Goal: Task Accomplishment & Management: Use online tool/utility

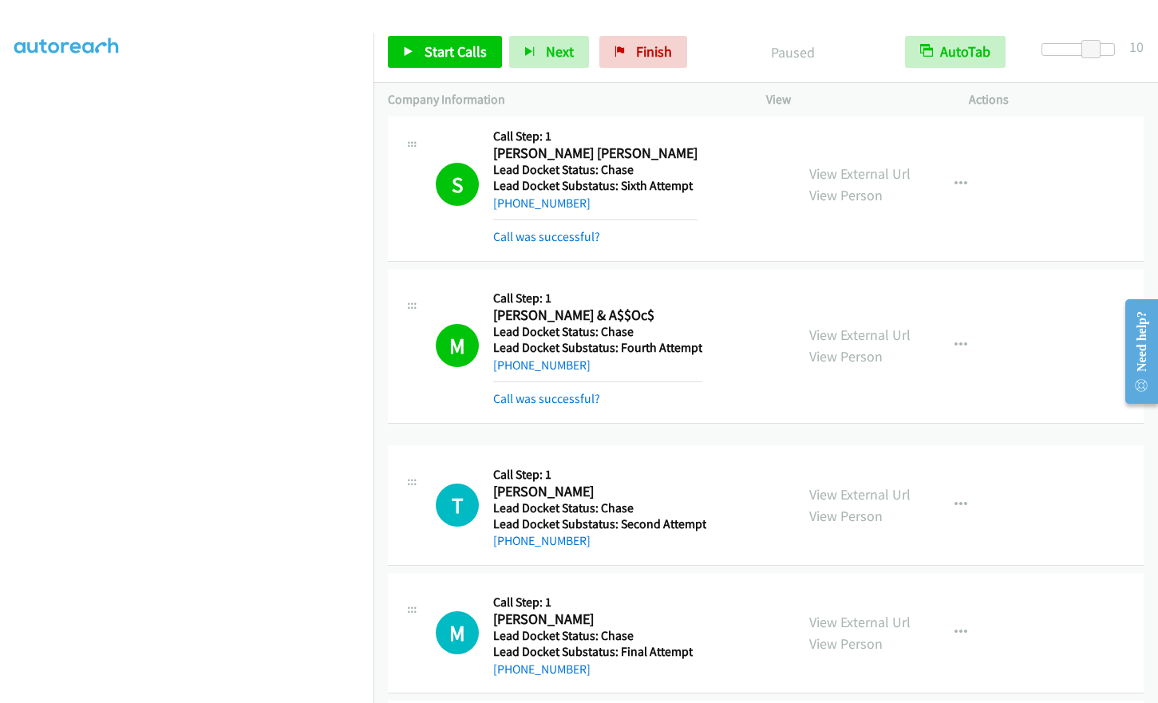
scroll to position [191, 0]
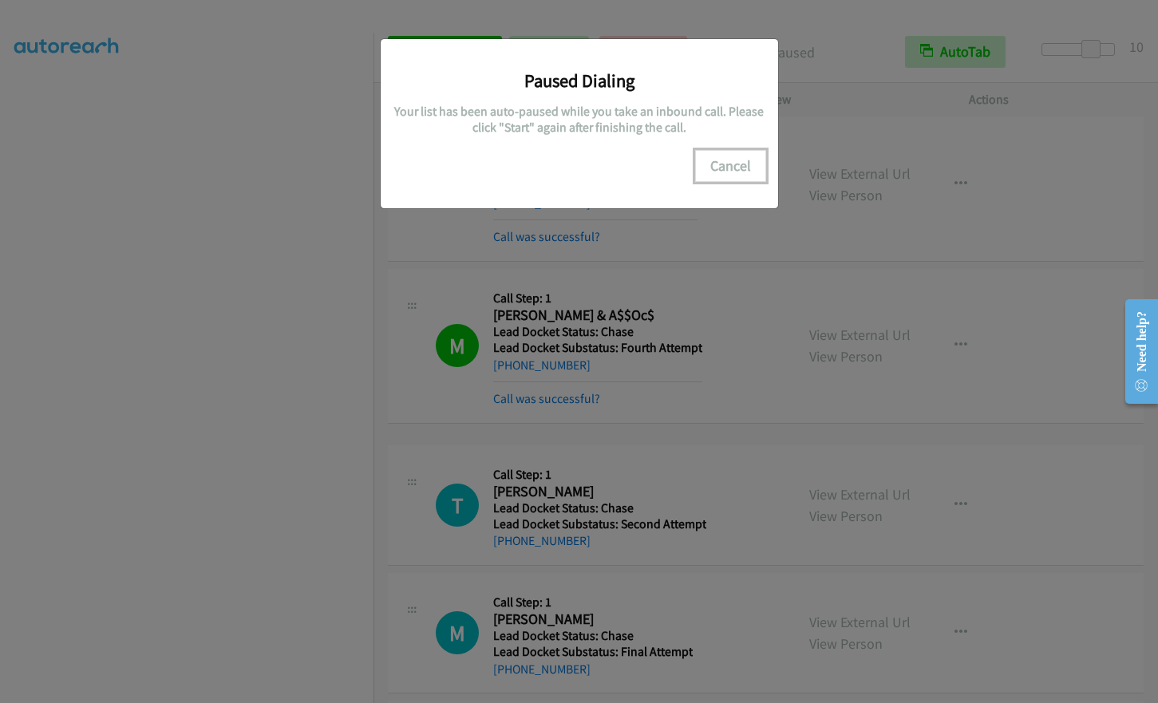
drag, startPoint x: 721, startPoint y: 161, endPoint x: 947, endPoint y: 214, distance: 231.8
click at [728, 161] on button "Cancel" at bounding box center [730, 166] width 71 height 32
click at [741, 160] on button "Cancel" at bounding box center [730, 166] width 71 height 32
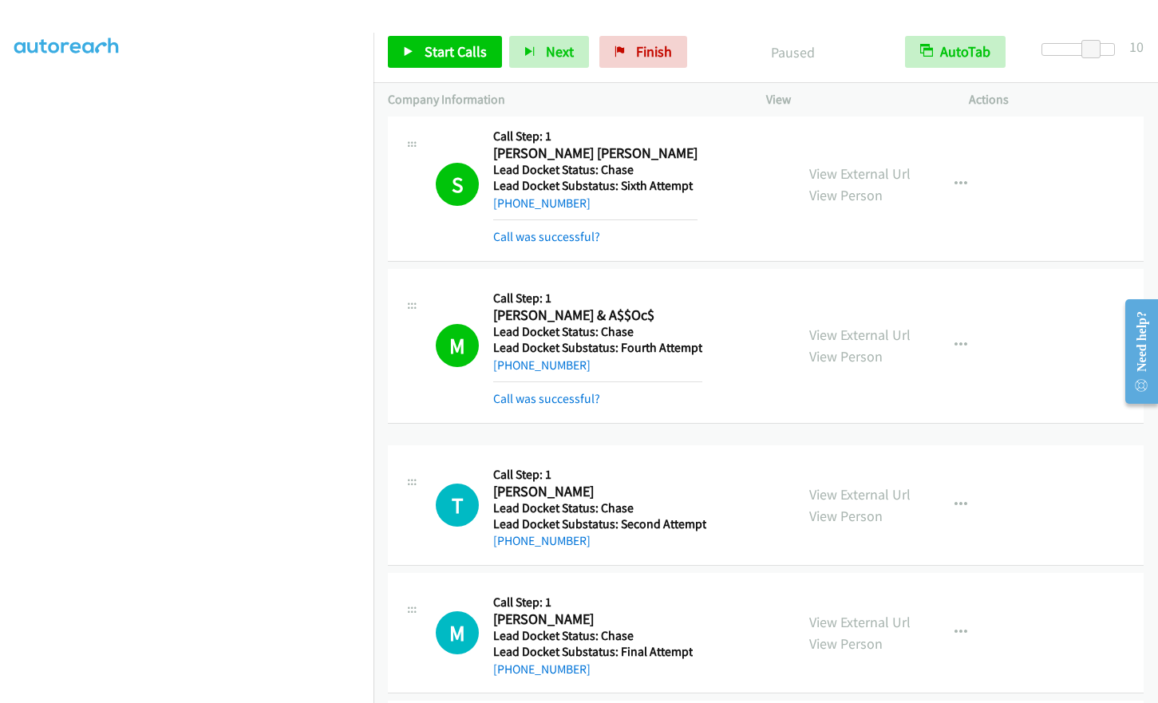
scroll to position [0, 0]
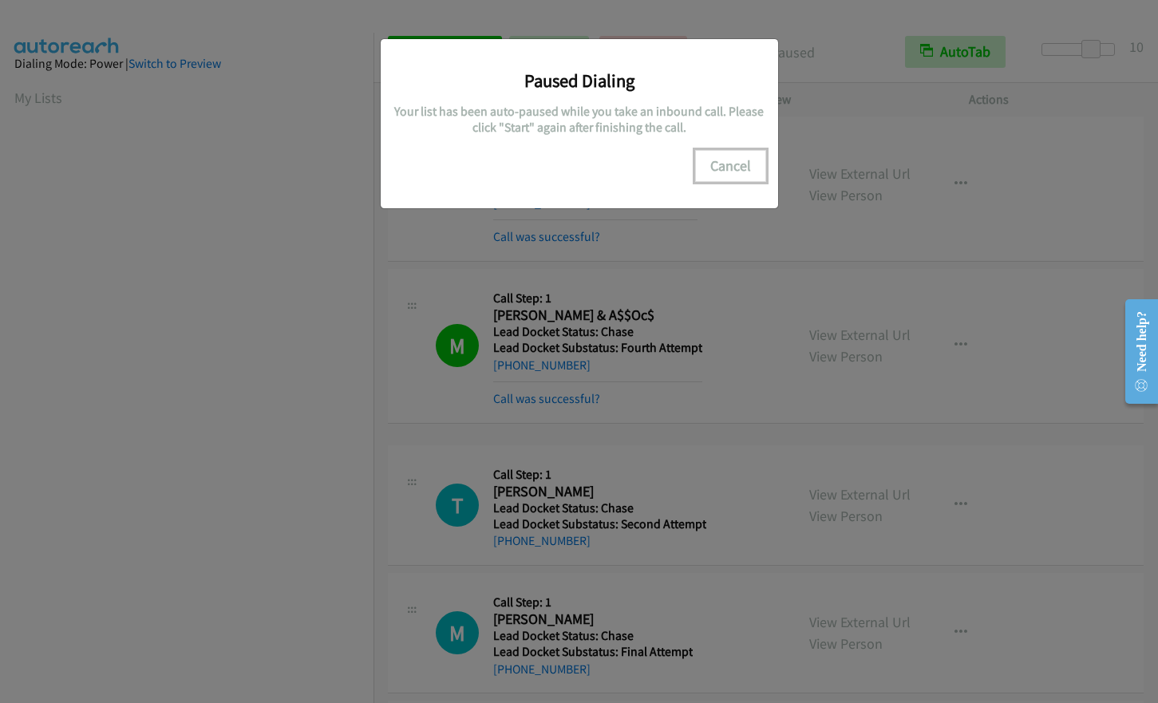
click at [717, 161] on button "Cancel" at bounding box center [730, 166] width 71 height 32
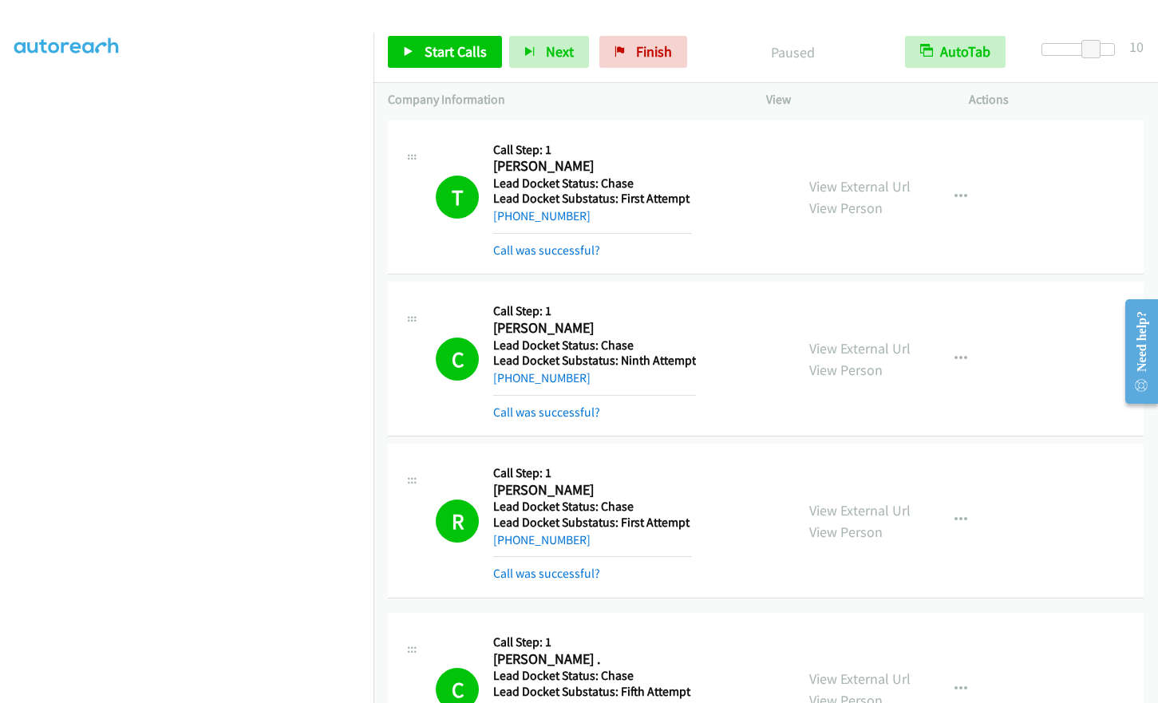
scroll to position [191, 0]
click at [660, 55] on span "Finish" at bounding box center [654, 51] width 36 height 18
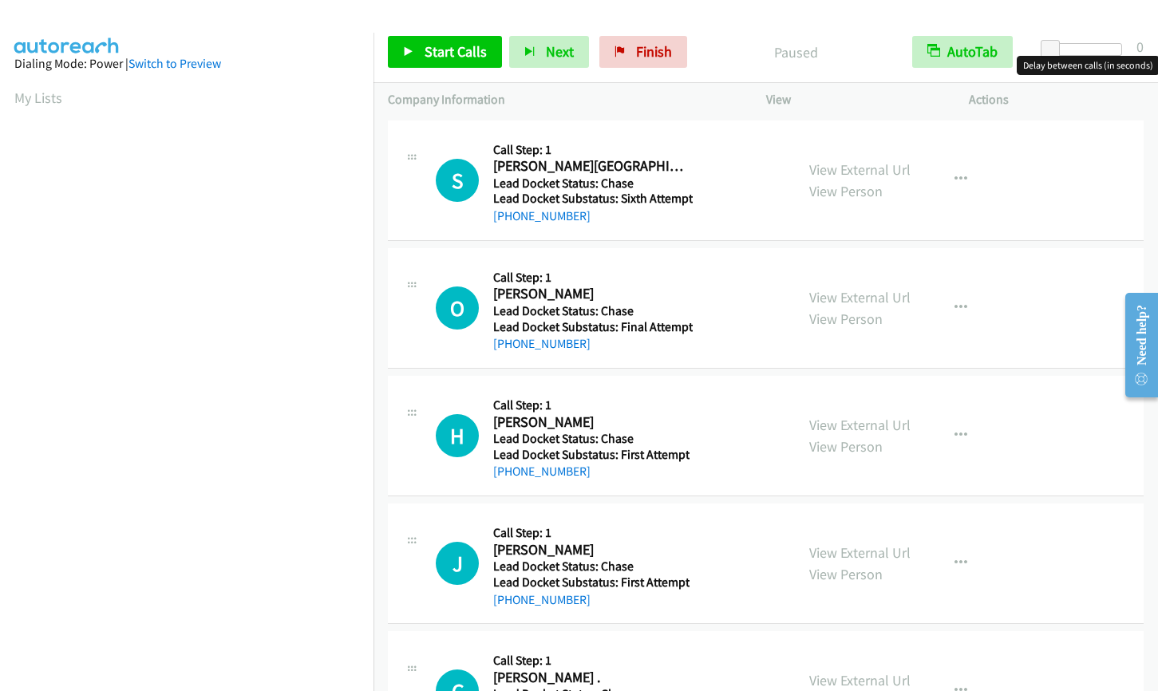
click at [1102, 49] on div at bounding box center [1084, 49] width 73 height 13
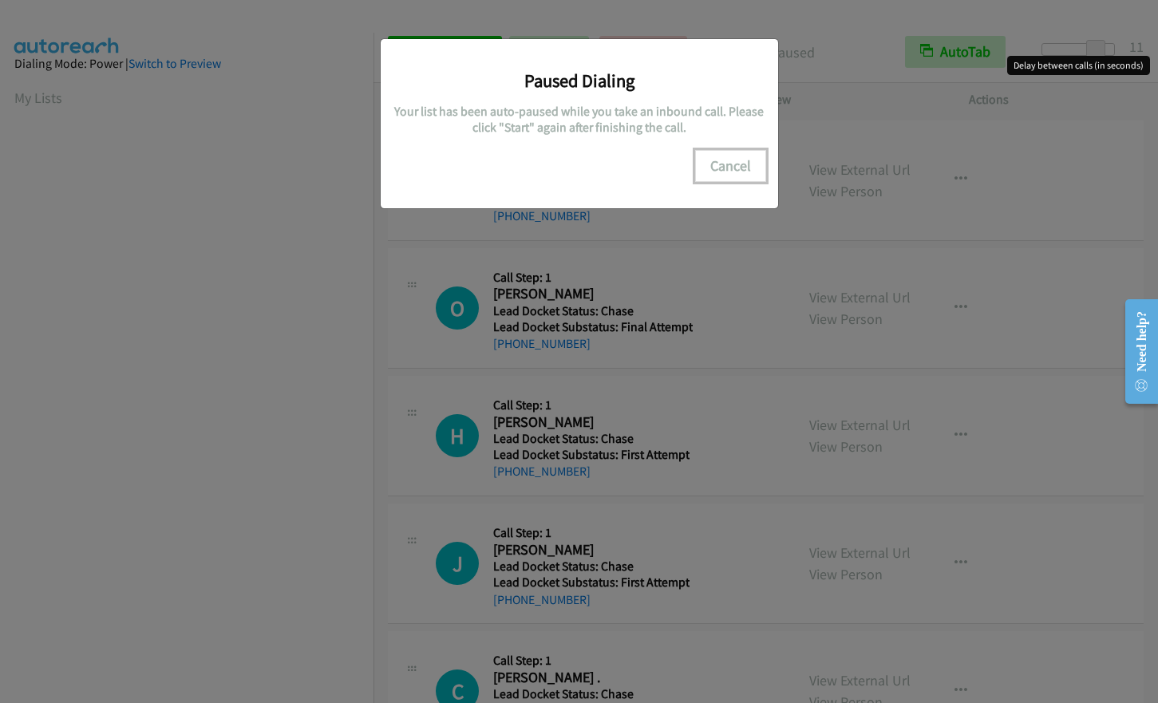
click at [737, 165] on button "Cancel" at bounding box center [730, 166] width 71 height 32
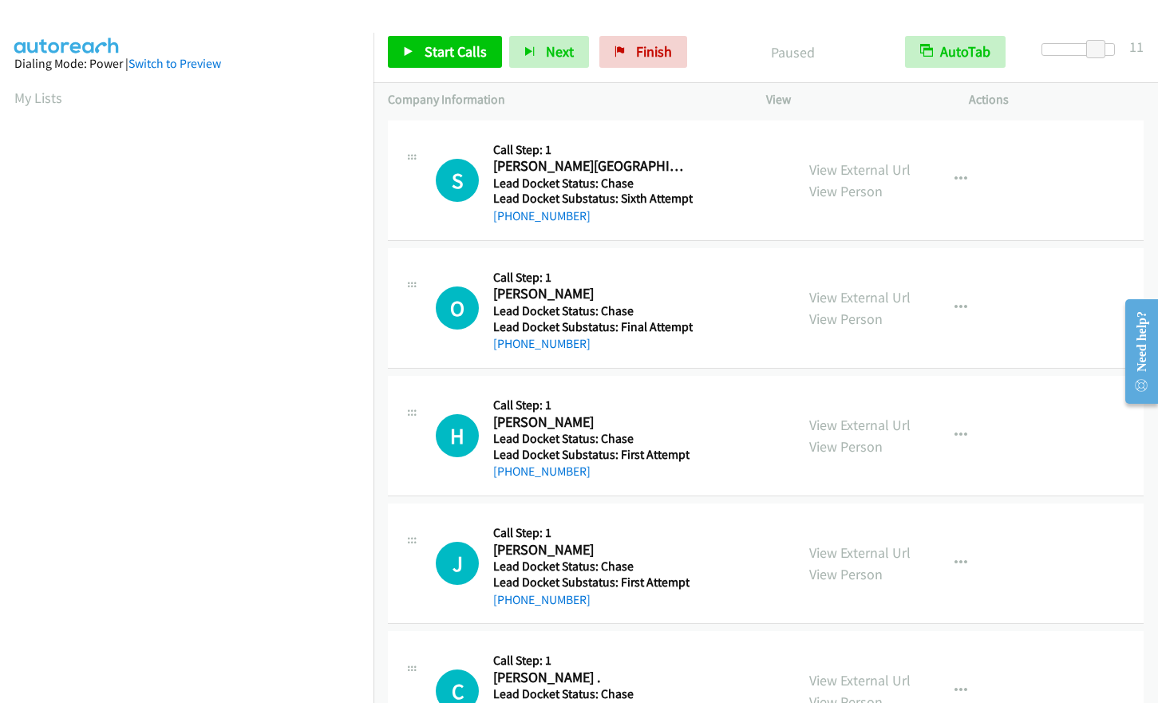
scroll to position [192, 0]
click at [420, 54] on link "Start Calls" at bounding box center [445, 52] width 114 height 32
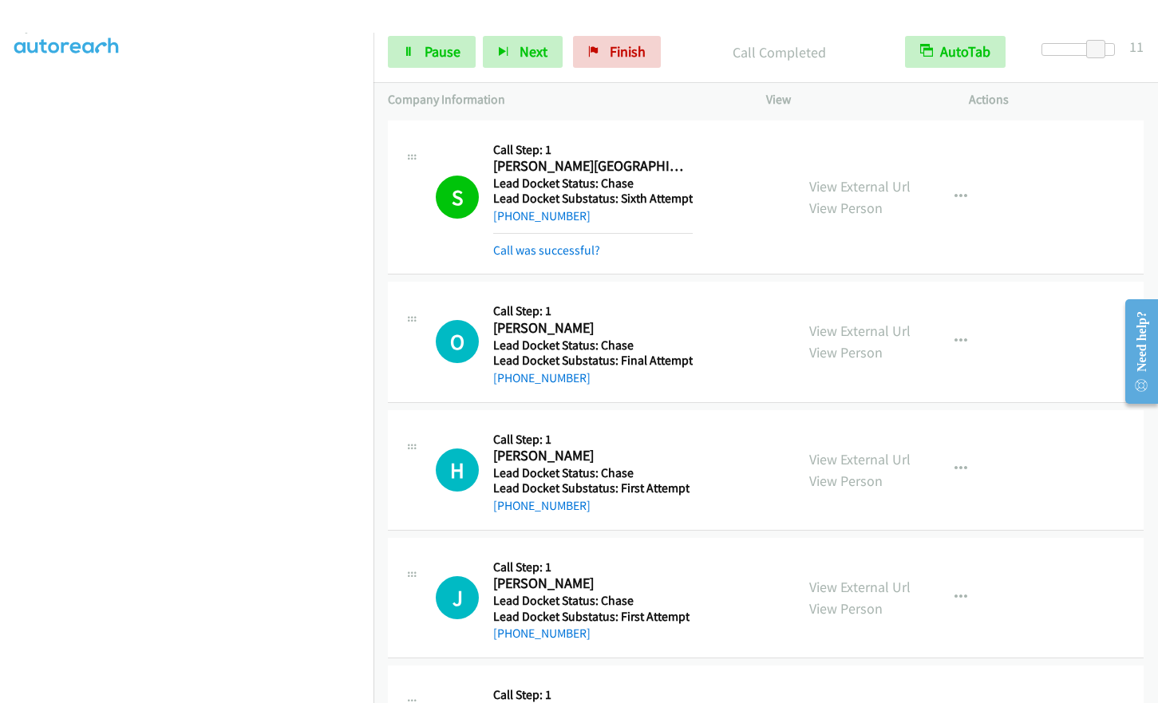
scroll to position [0, 0]
click at [428, 57] on span "Pause" at bounding box center [442, 51] width 36 height 18
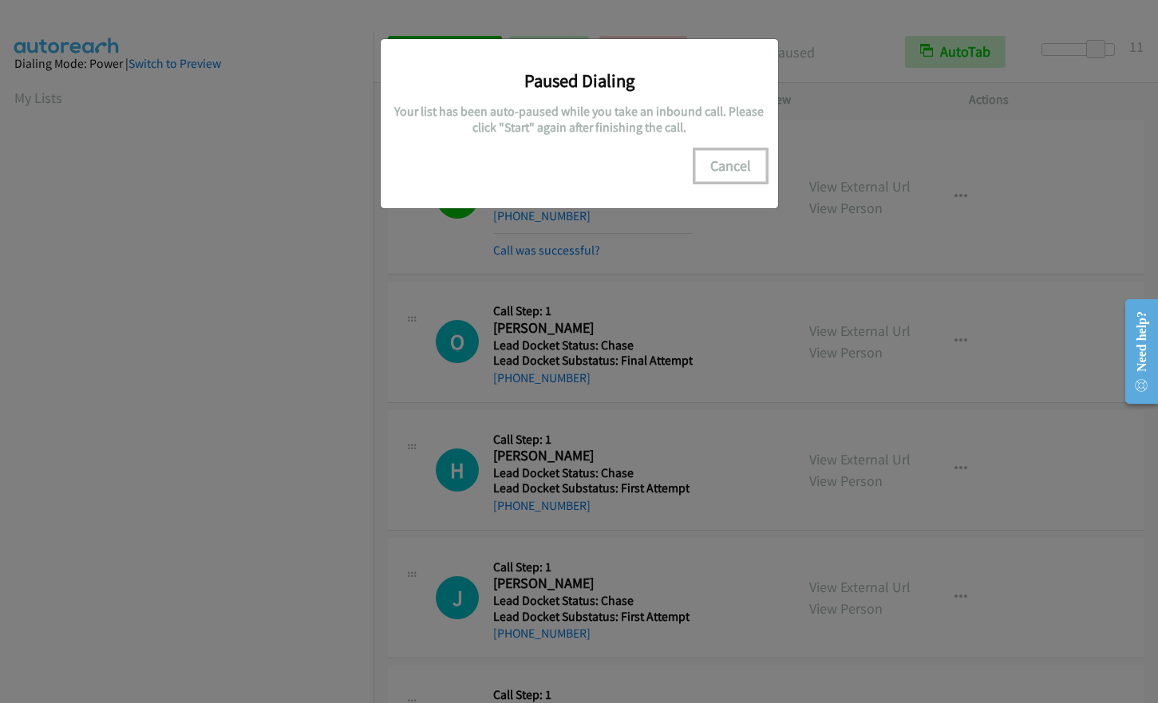
drag, startPoint x: 724, startPoint y: 168, endPoint x: 1001, endPoint y: 202, distance: 278.9
click at [878, 185] on div "Paused Dialing Your list has been auto-paused while you take an inbound call. P…" at bounding box center [579, 358] width 1158 height 688
click at [713, 155] on button "Cancel" at bounding box center [730, 166] width 71 height 32
click at [747, 167] on button "Cancel" at bounding box center [730, 166] width 71 height 32
drag, startPoint x: 726, startPoint y: 166, endPoint x: 736, endPoint y: 164, distance: 9.7
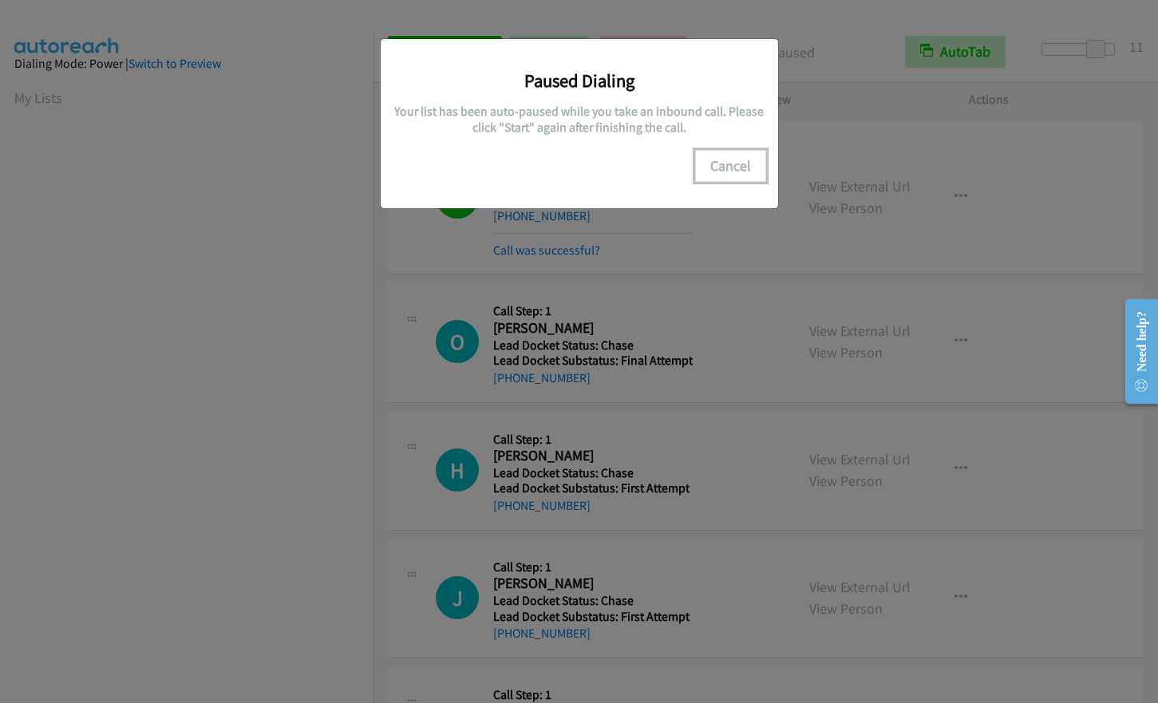
click at [727, 166] on button "Cancel" at bounding box center [730, 166] width 71 height 32
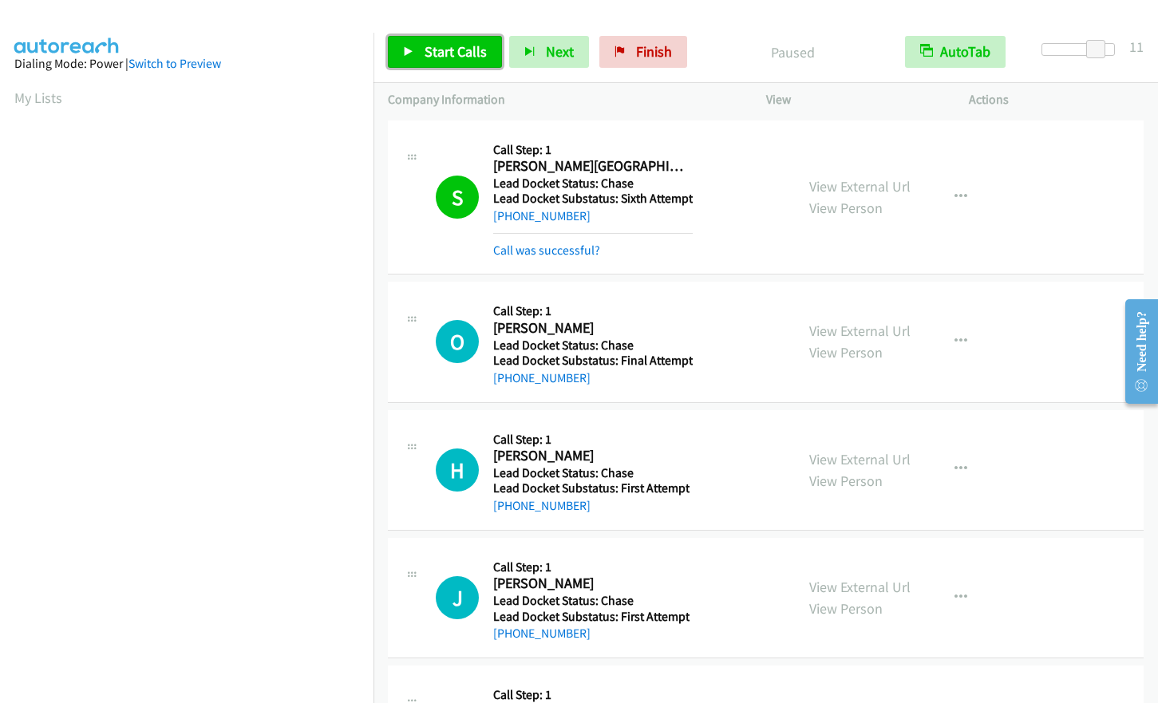
click at [444, 51] on span "Start Calls" at bounding box center [455, 51] width 62 height 18
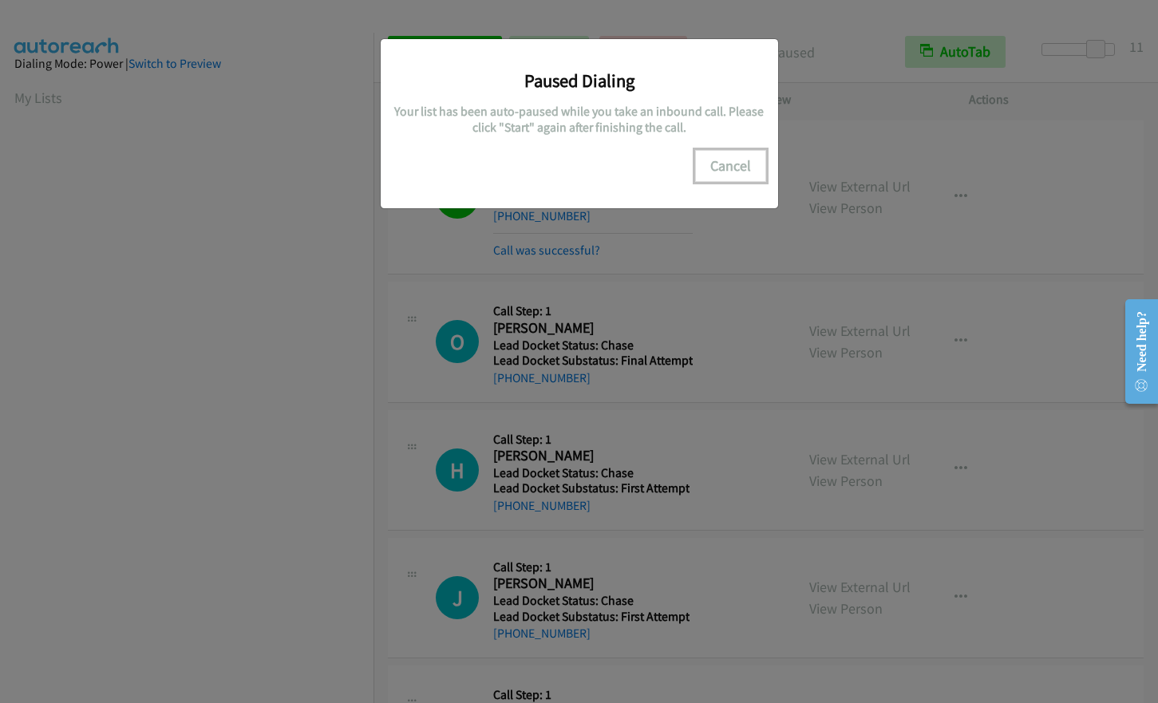
click at [716, 162] on button "Cancel" at bounding box center [730, 166] width 71 height 32
click at [728, 164] on button "Cancel" at bounding box center [730, 166] width 71 height 32
drag, startPoint x: 743, startPoint y: 160, endPoint x: 694, endPoint y: 161, distance: 49.5
click at [743, 160] on button "Cancel" at bounding box center [730, 166] width 71 height 32
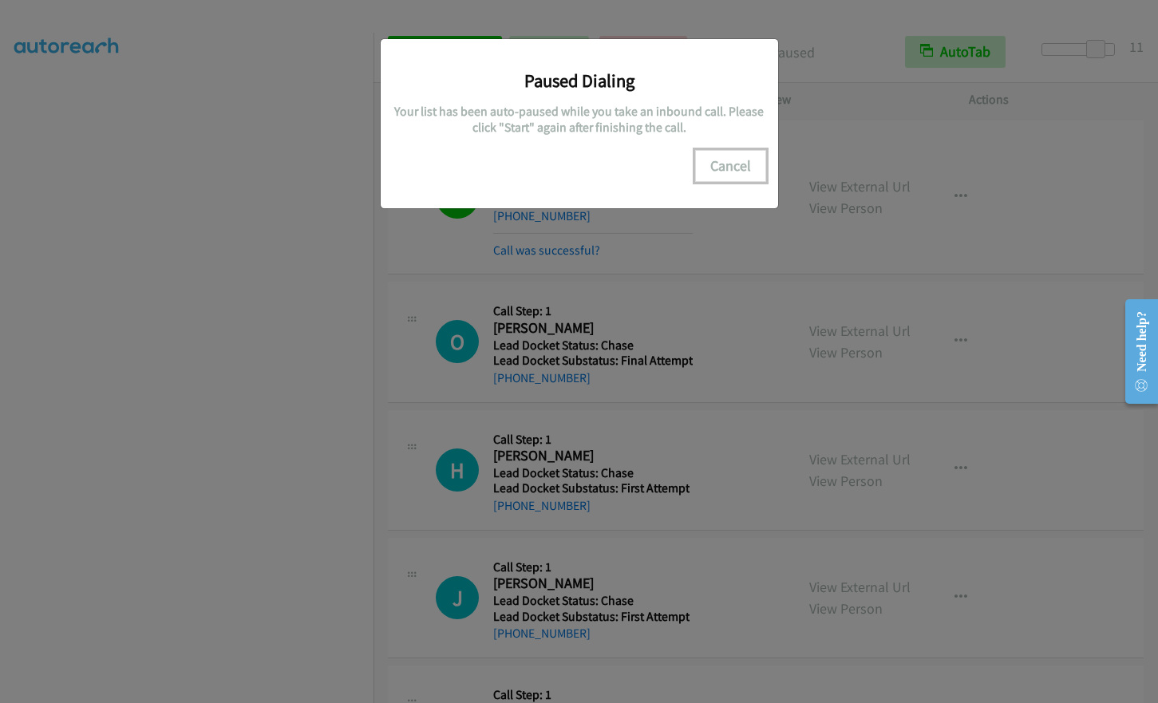
click at [736, 166] on button "Cancel" at bounding box center [730, 166] width 71 height 32
click at [732, 166] on button "Cancel" at bounding box center [730, 166] width 71 height 32
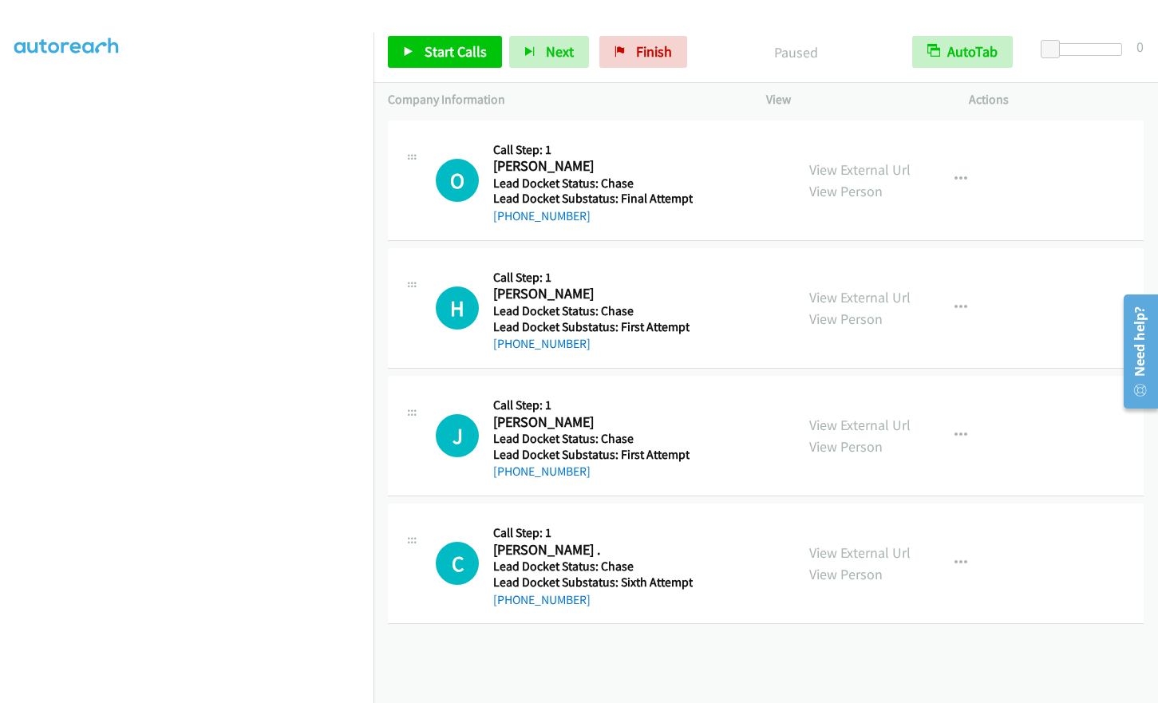
scroll to position [191, 0]
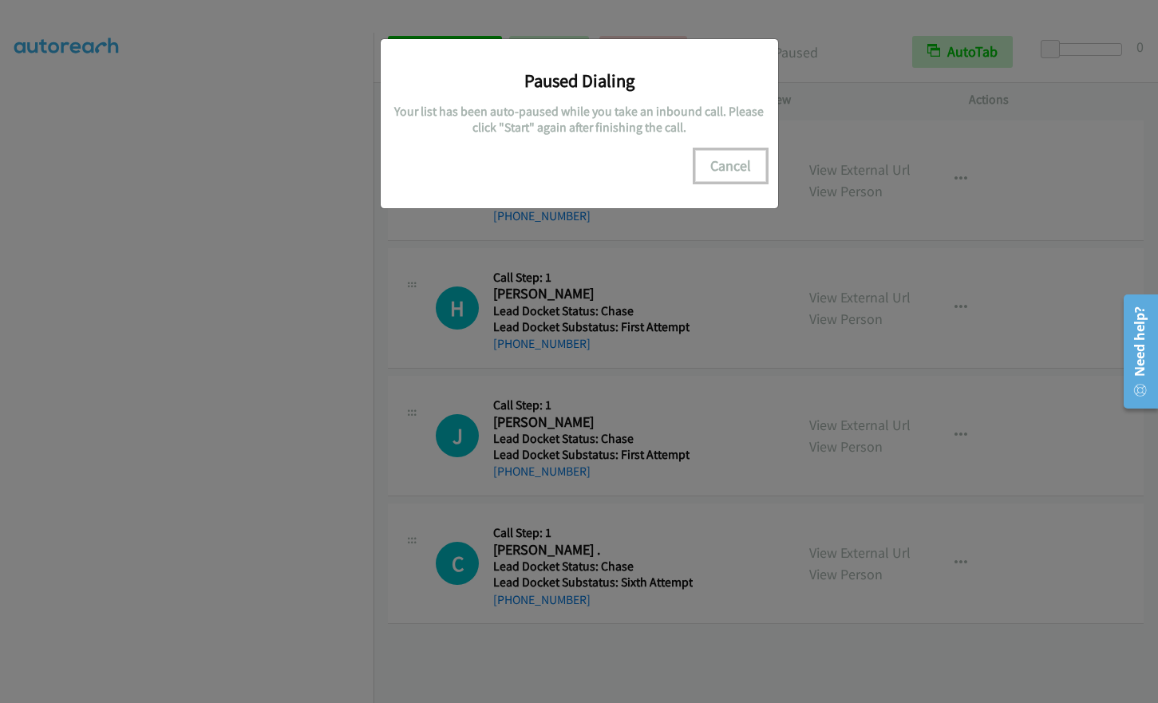
click at [732, 168] on button "Cancel" at bounding box center [730, 166] width 71 height 32
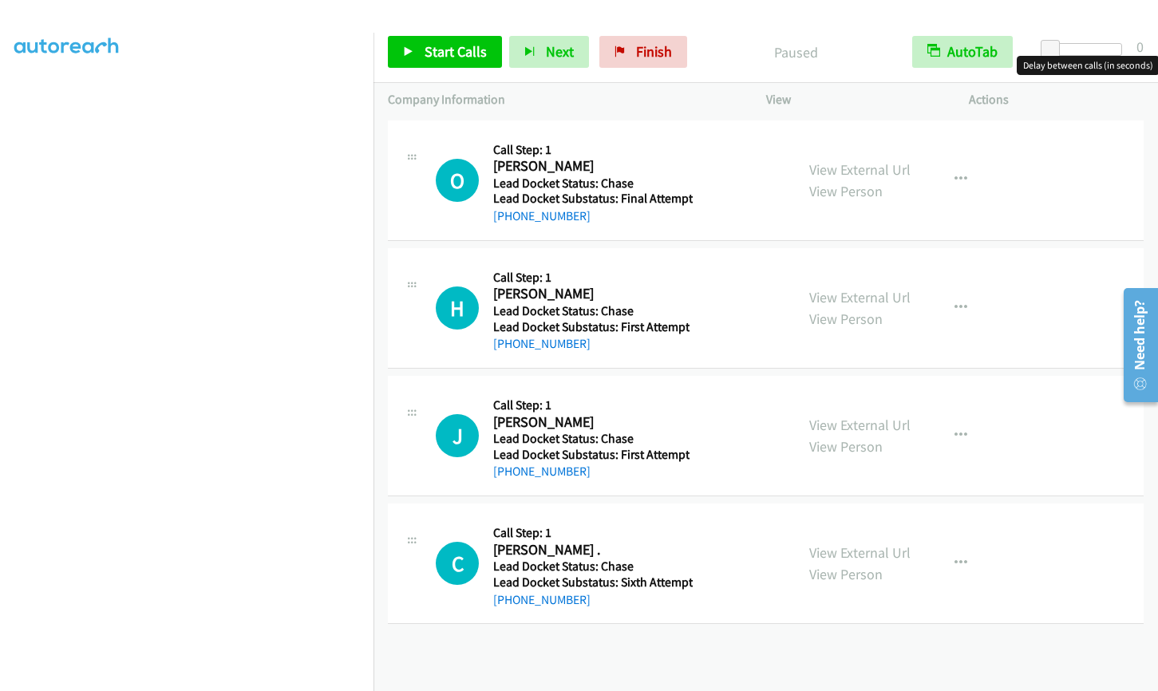
drag, startPoint x: 1083, startPoint y: 54, endPoint x: 1091, endPoint y: 53, distance: 8.1
click at [1084, 54] on div at bounding box center [1084, 49] width 73 height 13
click at [1093, 52] on div at bounding box center [1084, 49] width 73 height 13
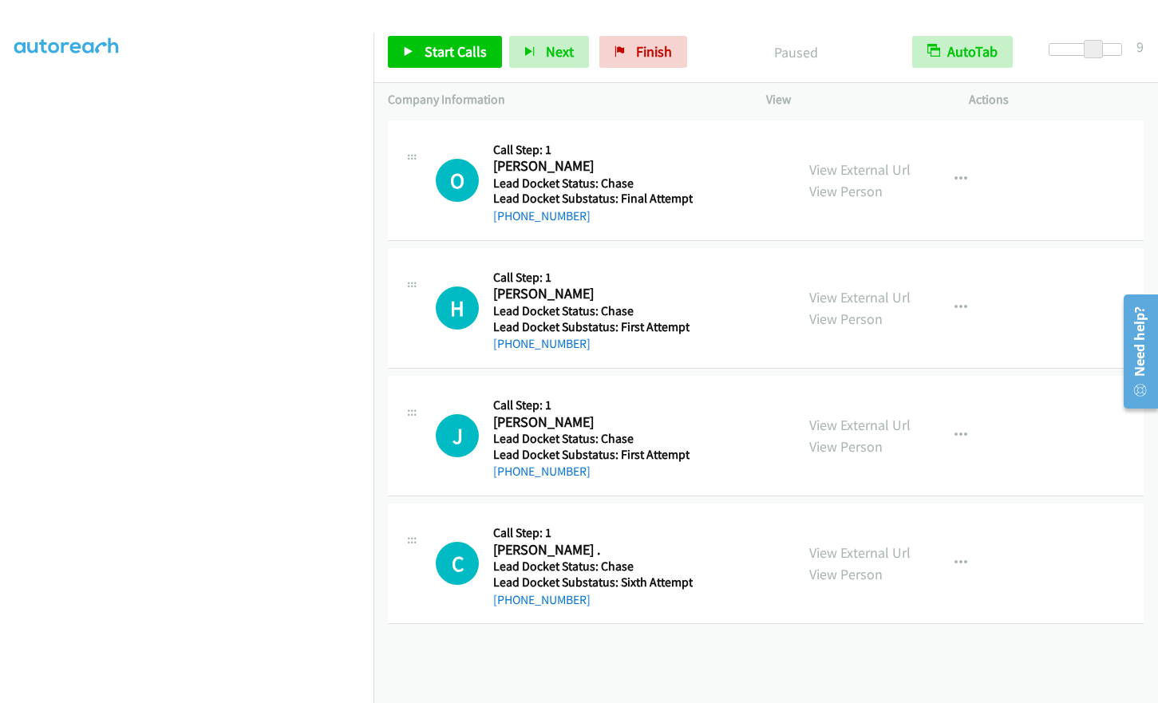
click at [1096, 51] on span at bounding box center [1092, 49] width 19 height 19
click at [434, 59] on span "Start Calls" at bounding box center [455, 51] width 62 height 18
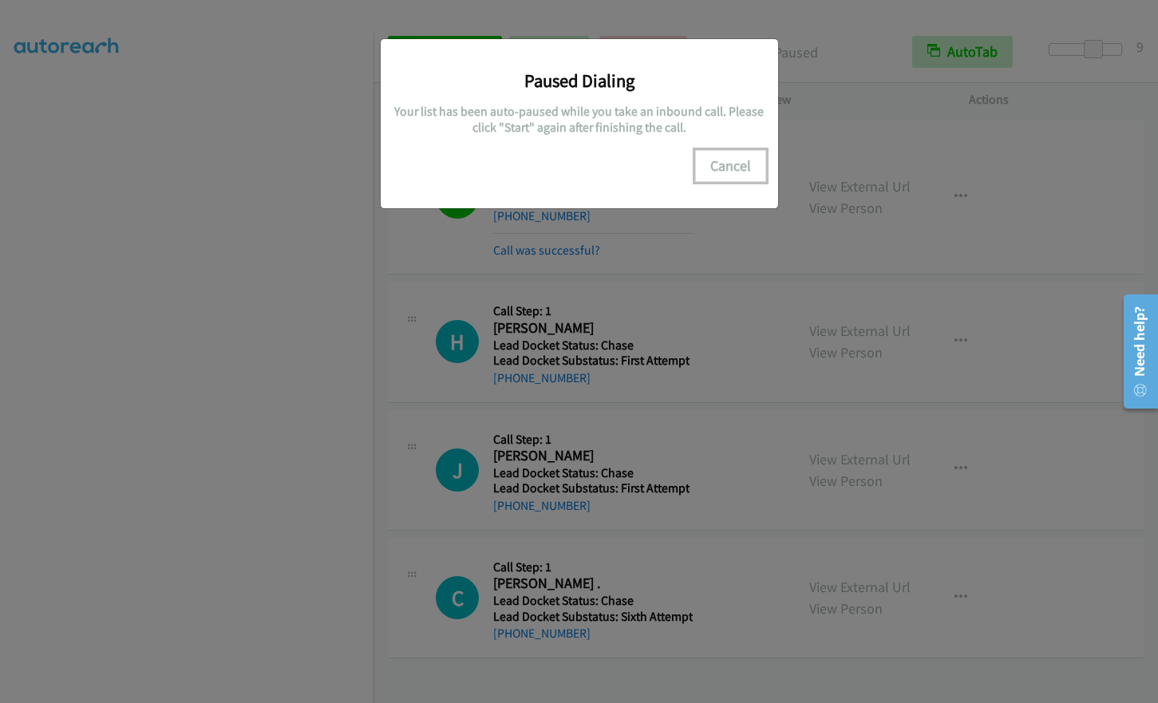
click at [753, 154] on button "Cancel" at bounding box center [730, 166] width 71 height 32
click at [747, 174] on button "Cancel" at bounding box center [730, 166] width 71 height 32
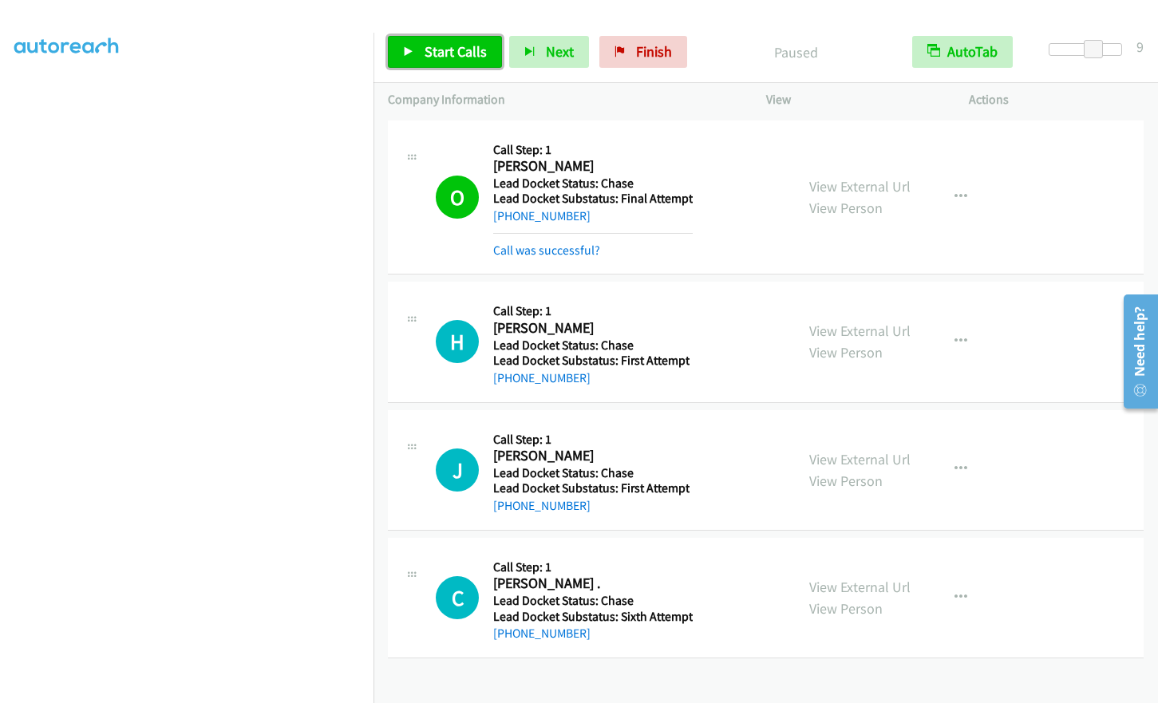
click at [424, 53] on span "Start Calls" at bounding box center [455, 51] width 62 height 18
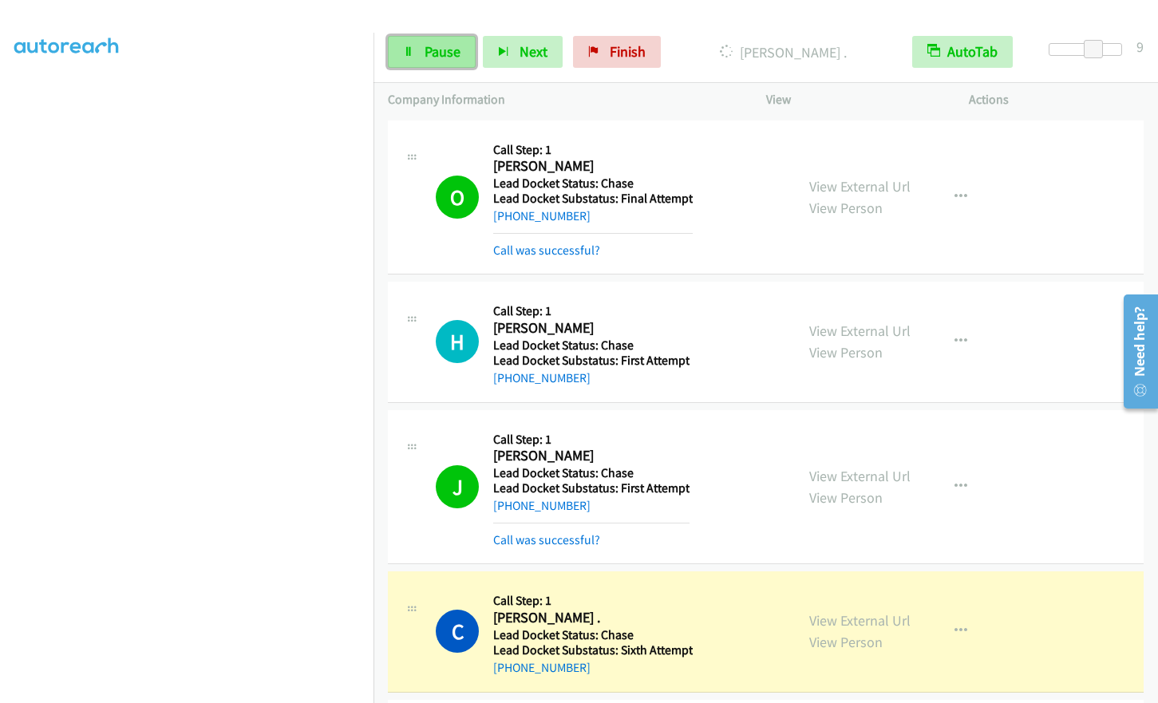
click at [422, 50] on link "Pause" at bounding box center [432, 52] width 88 height 32
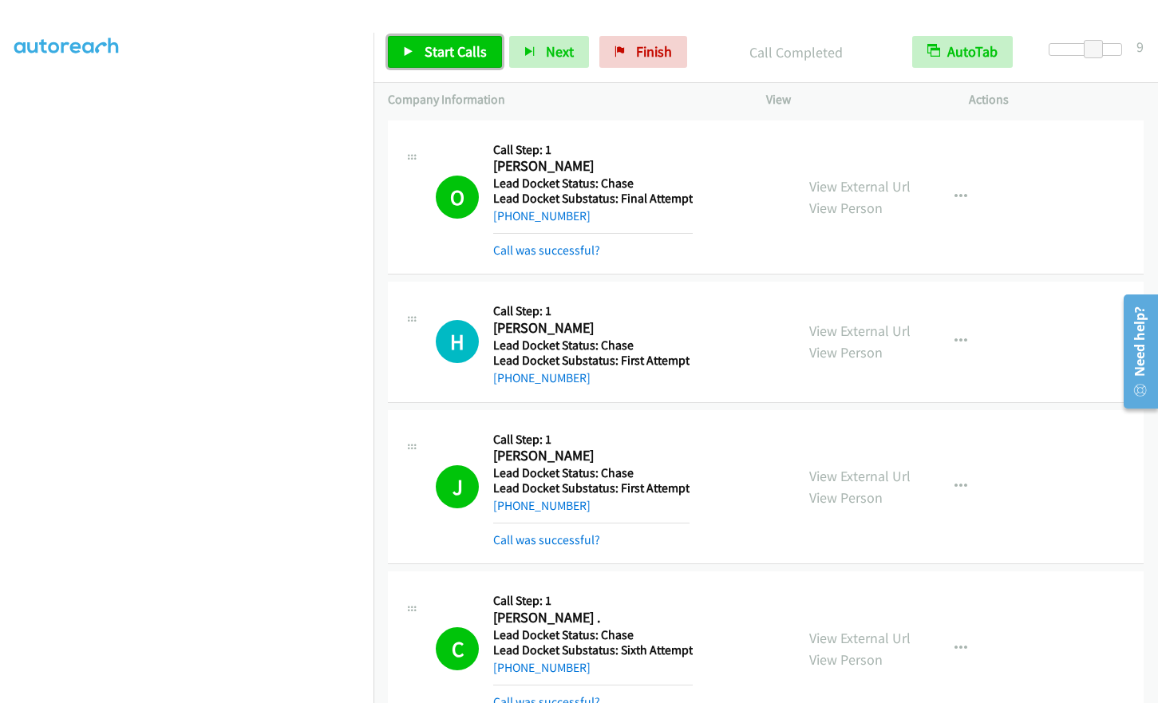
click at [432, 47] on span "Start Calls" at bounding box center [455, 51] width 62 height 18
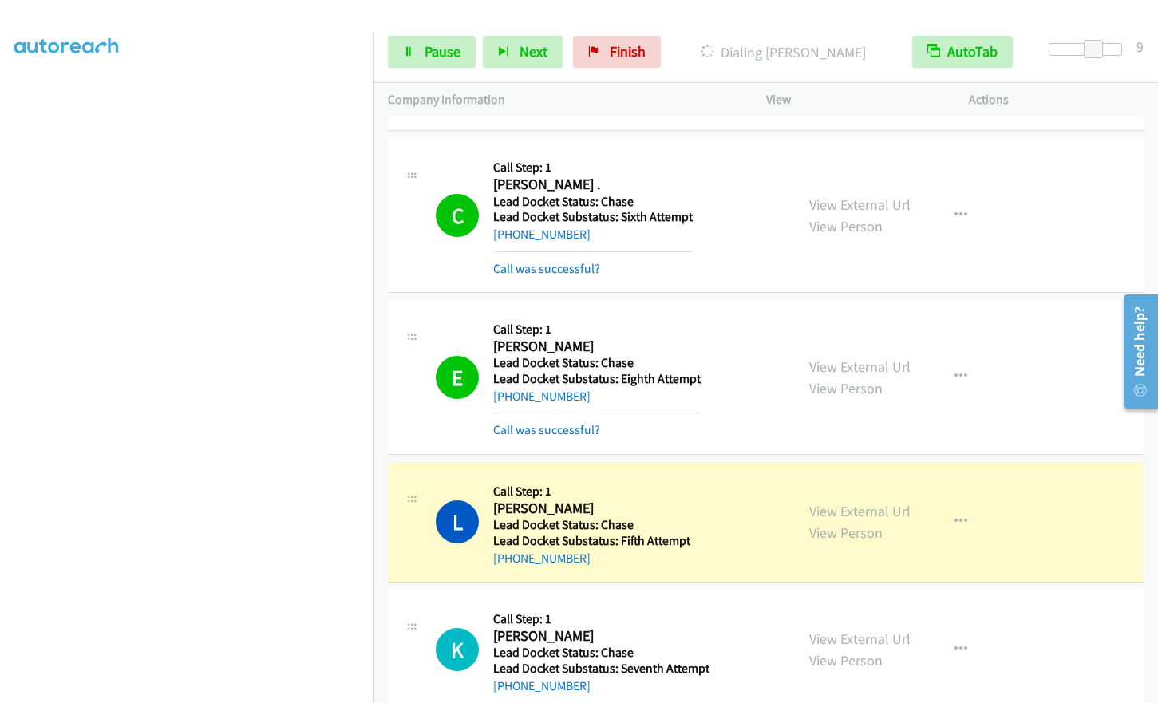
scroll to position [464, 0]
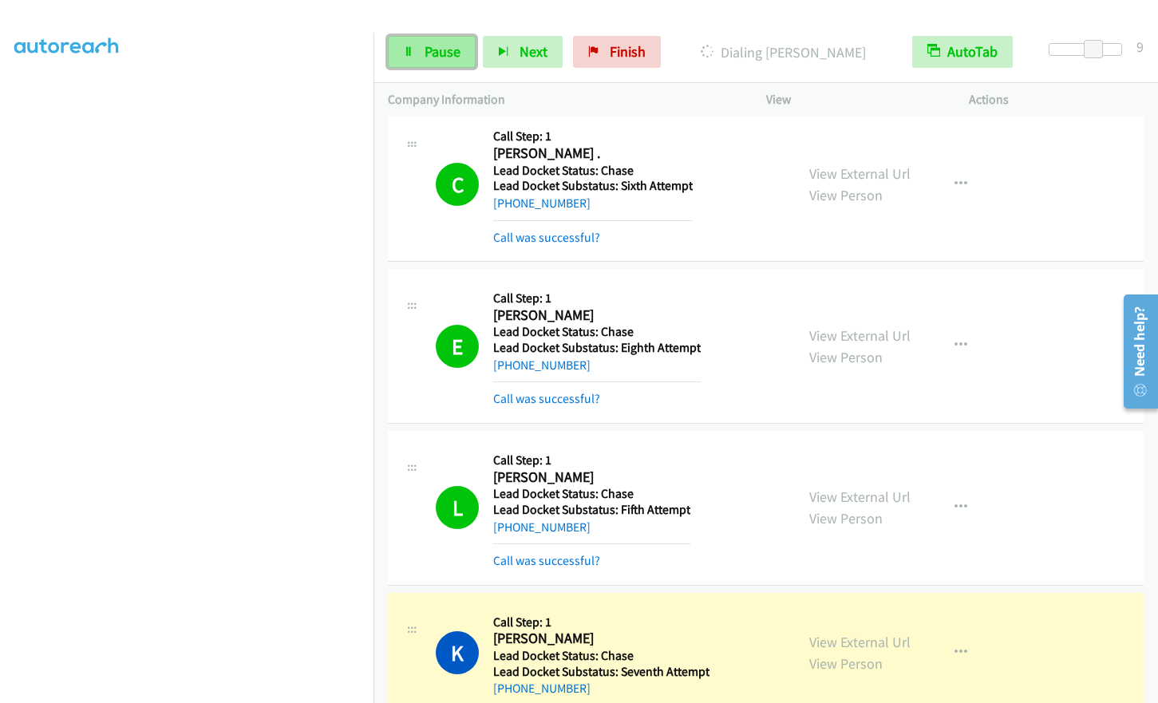
click at [414, 43] on link "Pause" at bounding box center [432, 52] width 88 height 32
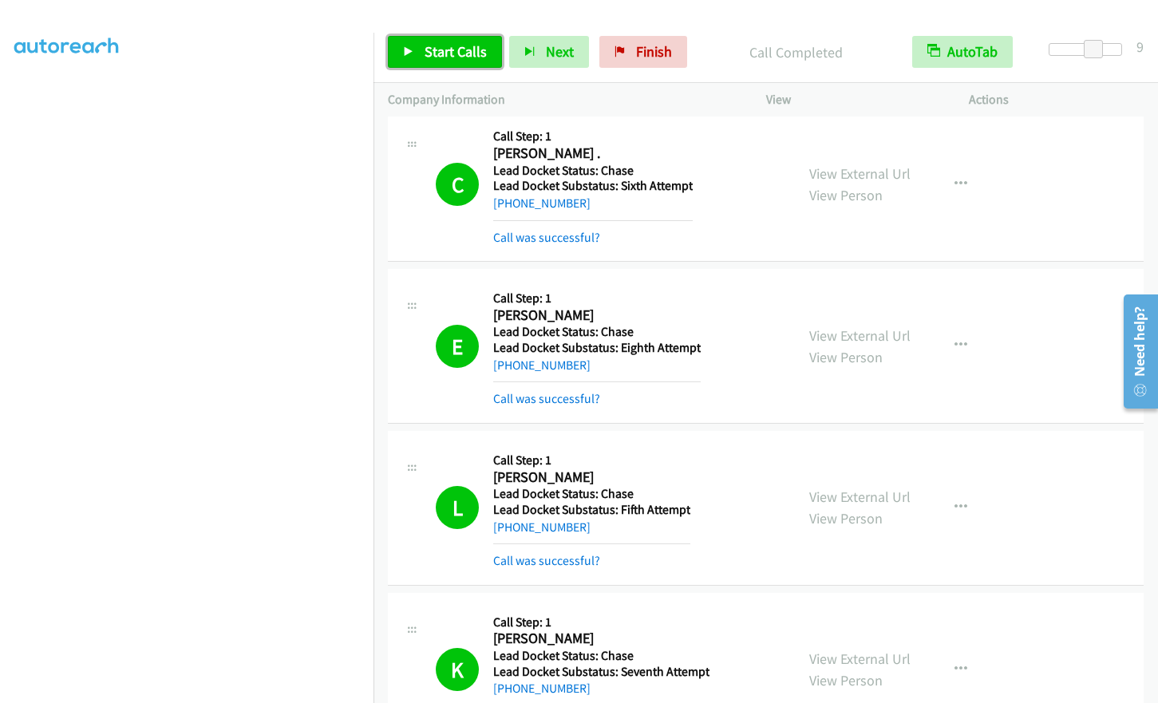
click at [430, 49] on span "Start Calls" at bounding box center [455, 51] width 62 height 18
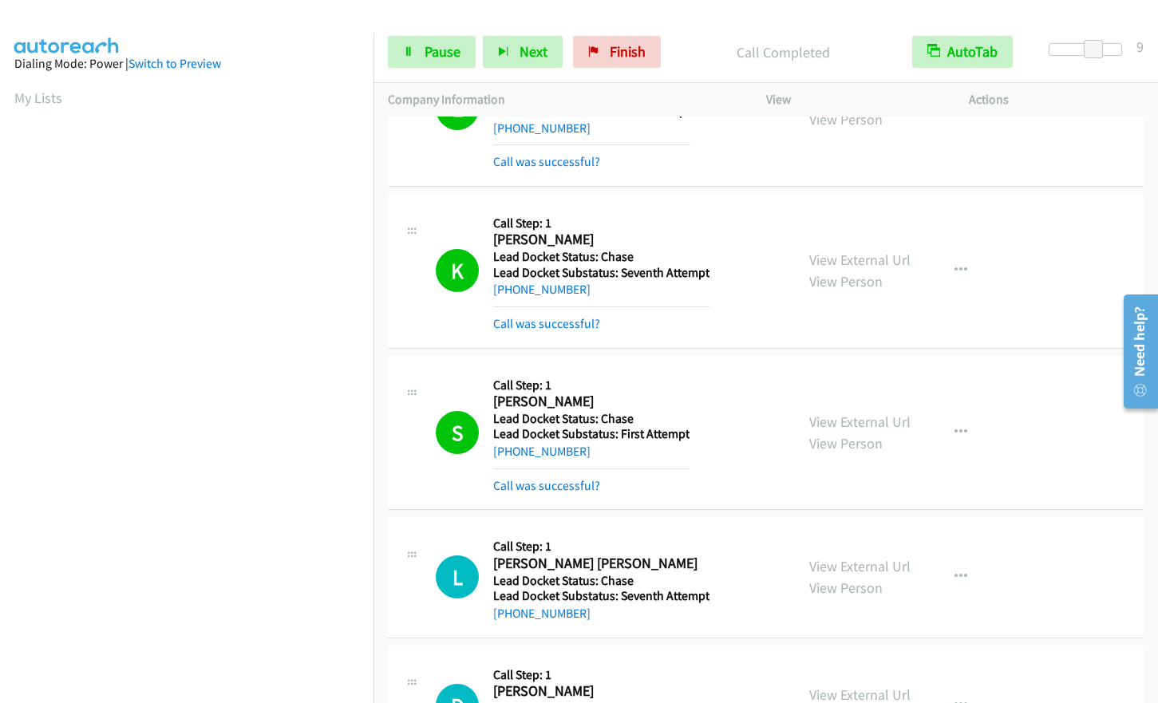
scroll to position [192, 0]
click at [416, 49] on link "Pause" at bounding box center [432, 52] width 88 height 32
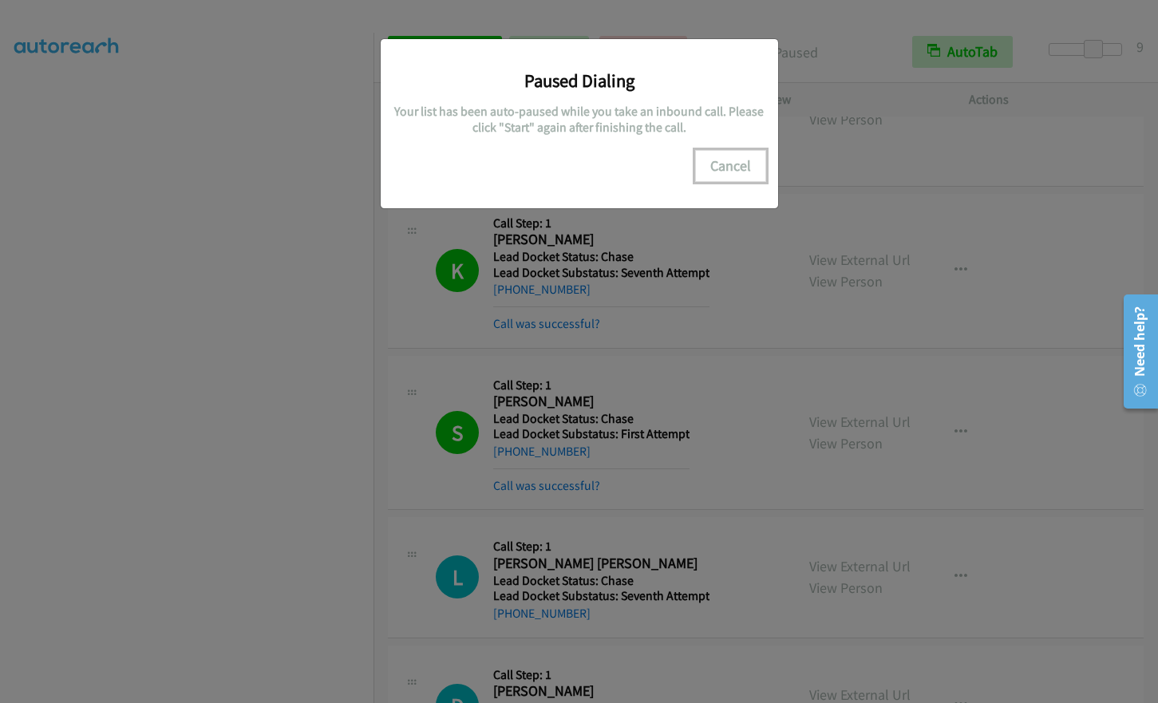
click at [724, 164] on button "Cancel" at bounding box center [730, 166] width 71 height 32
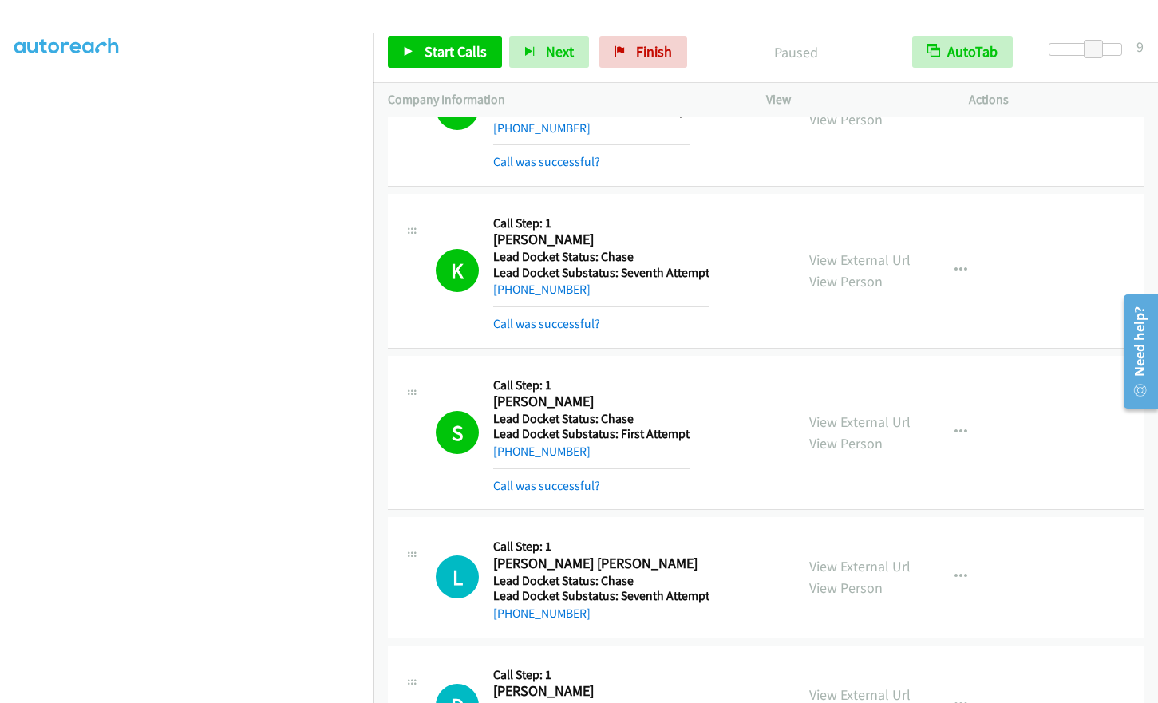
scroll to position [0, 0]
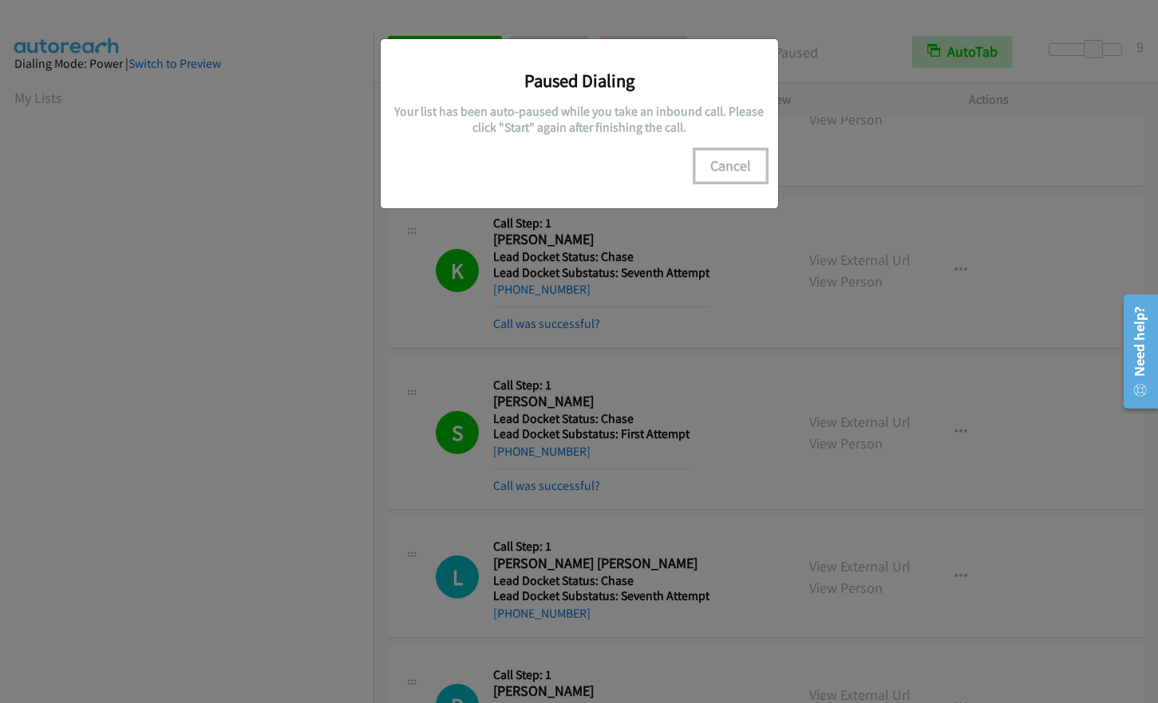
click at [729, 167] on button "Cancel" at bounding box center [730, 166] width 71 height 32
click at [735, 165] on button "Cancel" at bounding box center [730, 166] width 71 height 32
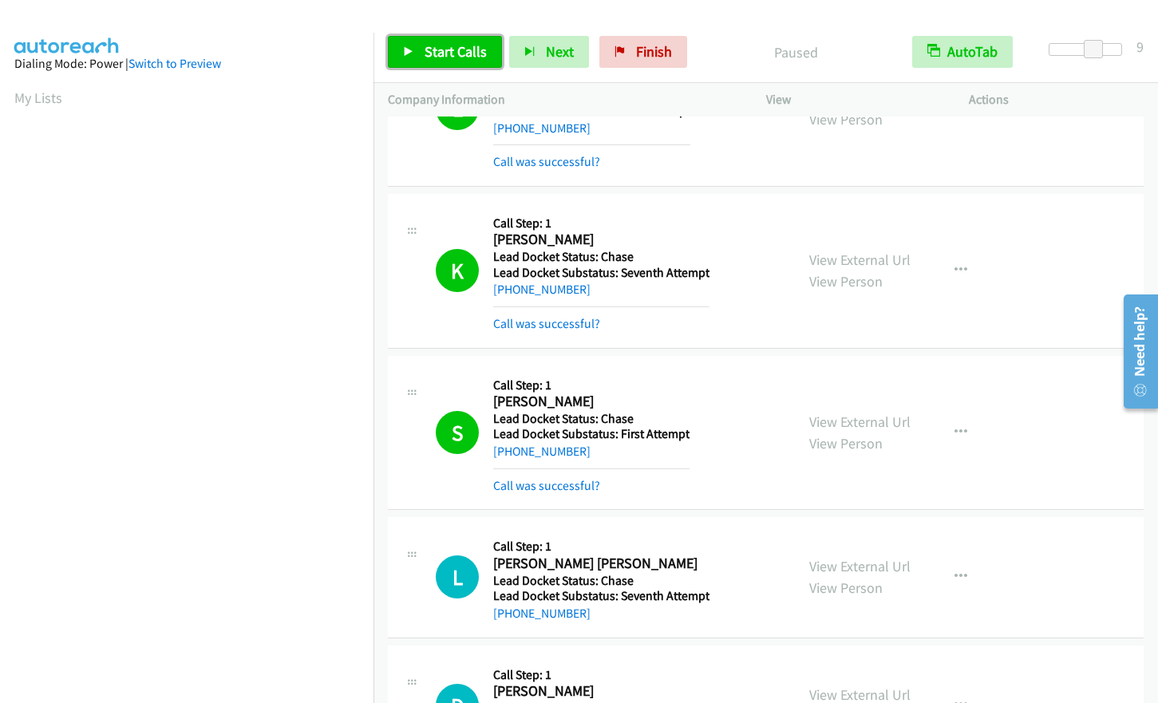
click at [450, 51] on span "Start Calls" at bounding box center [455, 51] width 62 height 18
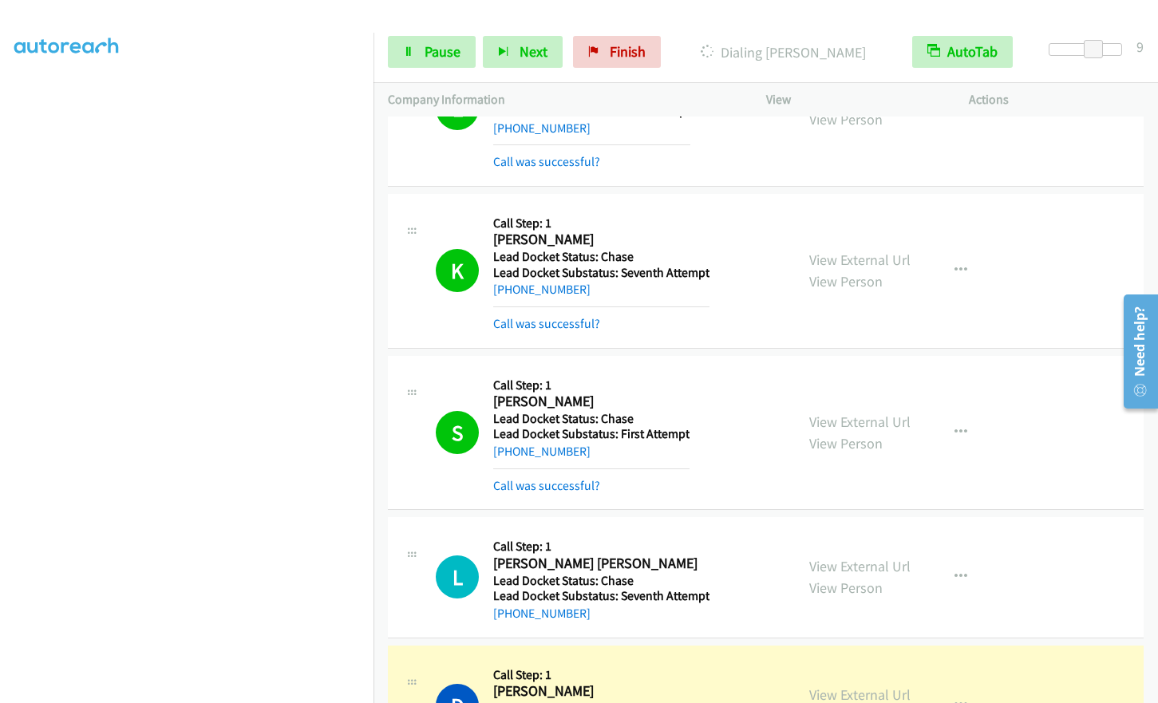
scroll to position [191, 0]
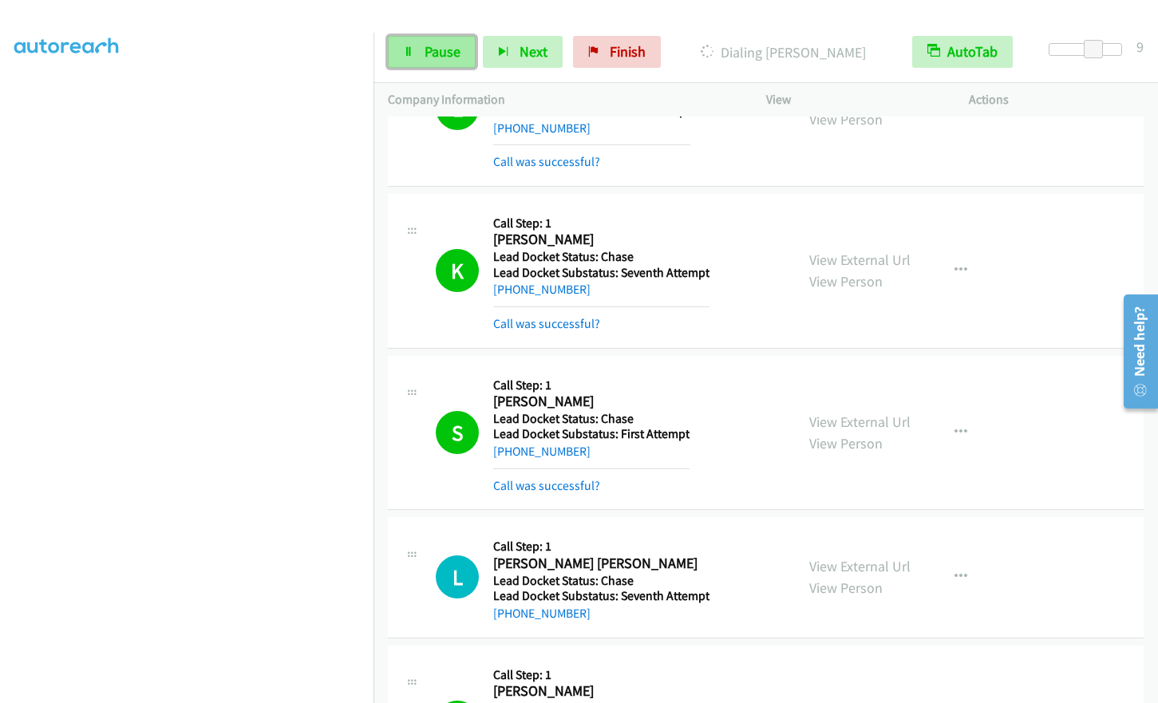
click at [426, 50] on span "Pause" at bounding box center [442, 51] width 36 height 18
click at [429, 50] on span "Start Calls" at bounding box center [455, 51] width 62 height 18
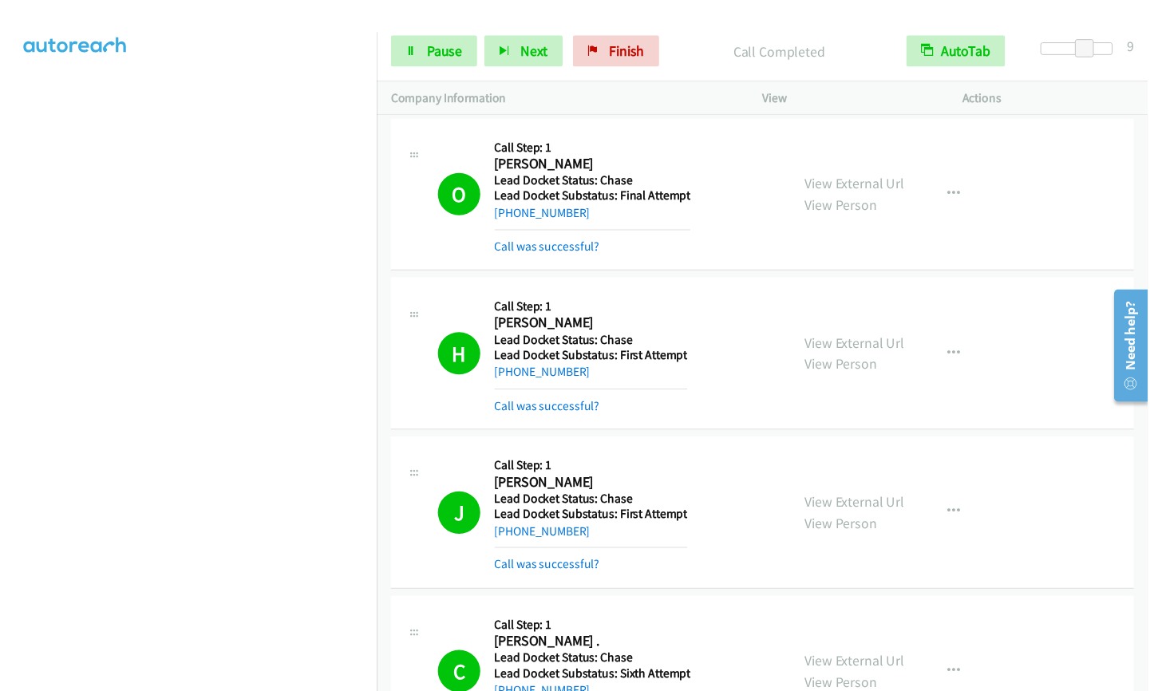
scroll to position [0, 0]
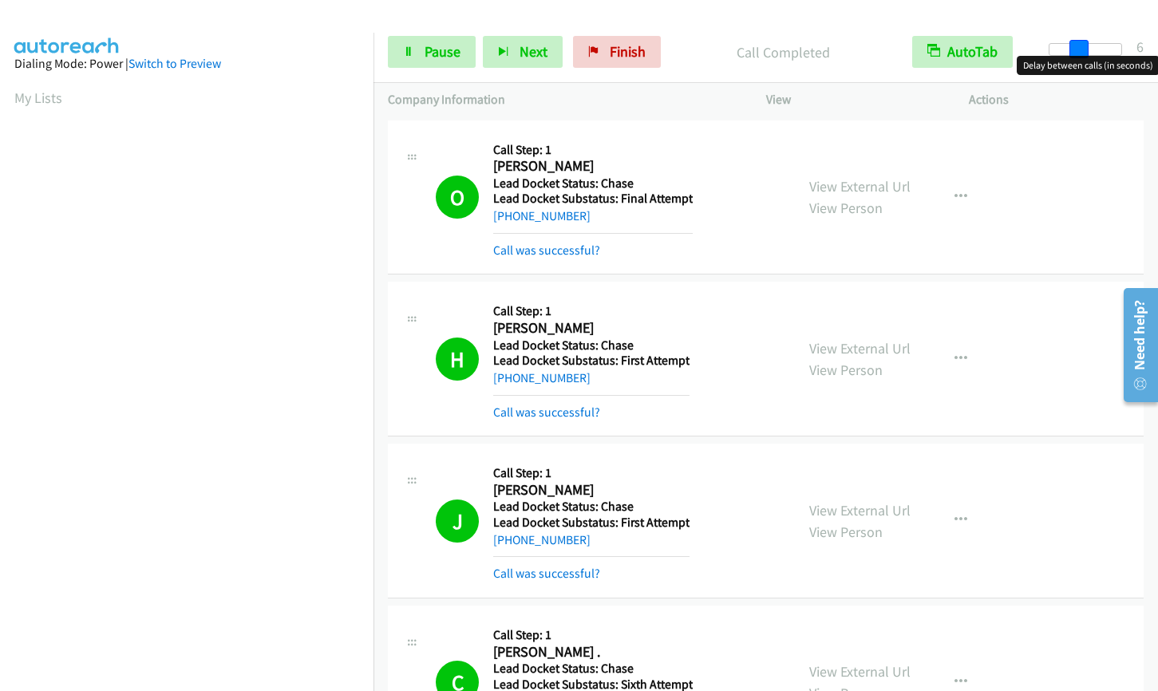
click at [1075, 48] on div at bounding box center [1084, 49] width 73 height 13
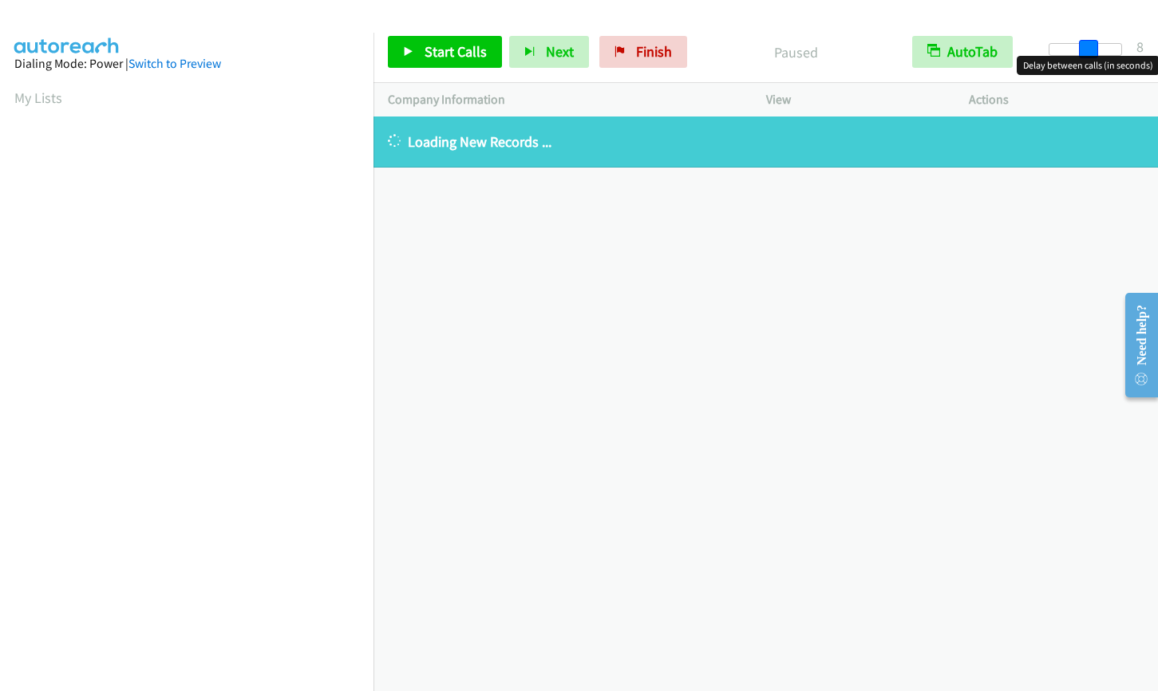
click at [1086, 45] on div at bounding box center [1084, 49] width 73 height 13
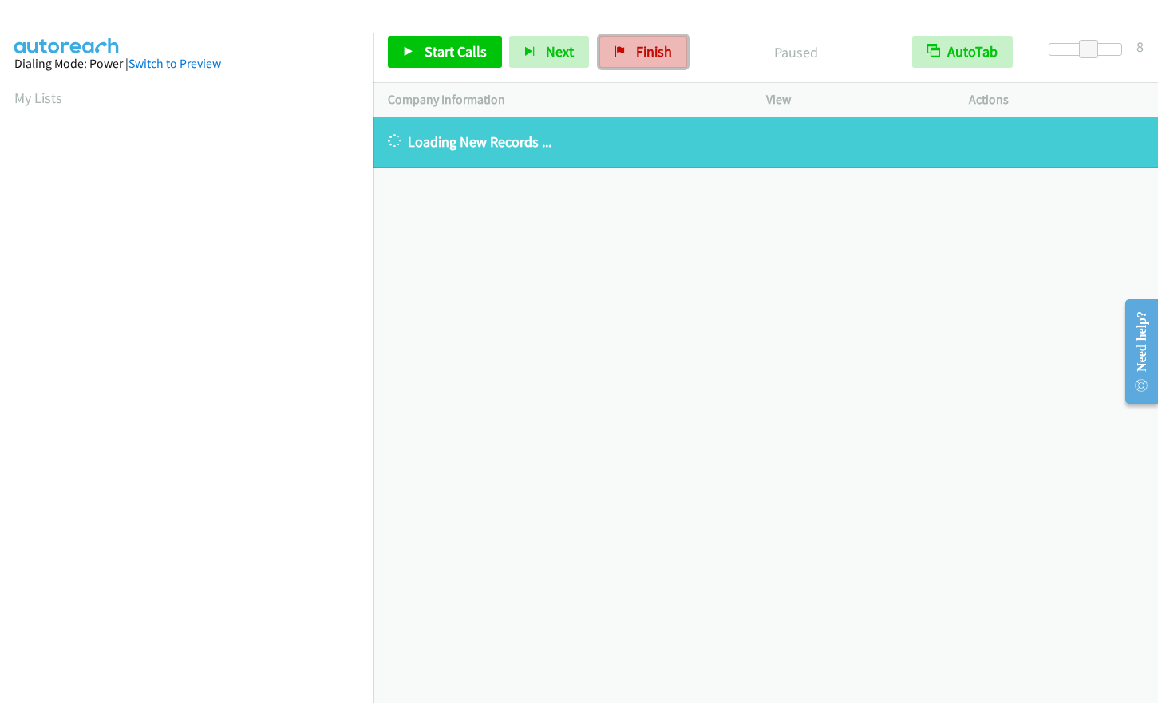
click at [650, 55] on span "Finish" at bounding box center [654, 51] width 36 height 18
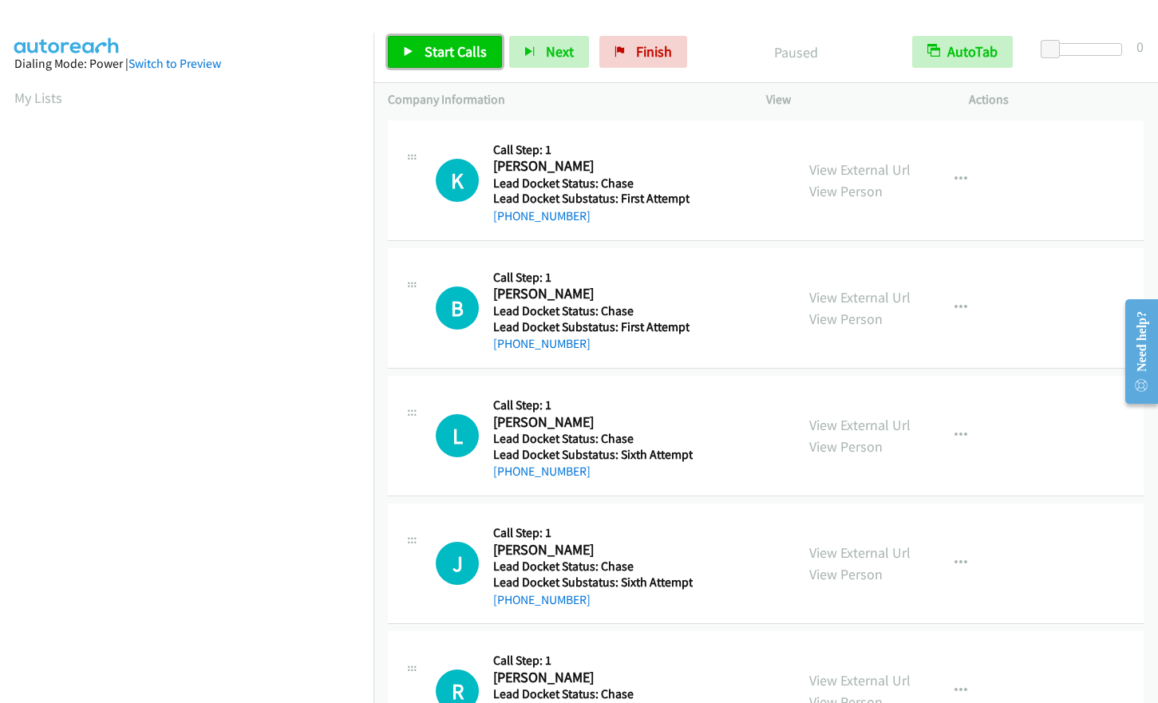
click at [429, 51] on span "Start Calls" at bounding box center [455, 51] width 62 height 18
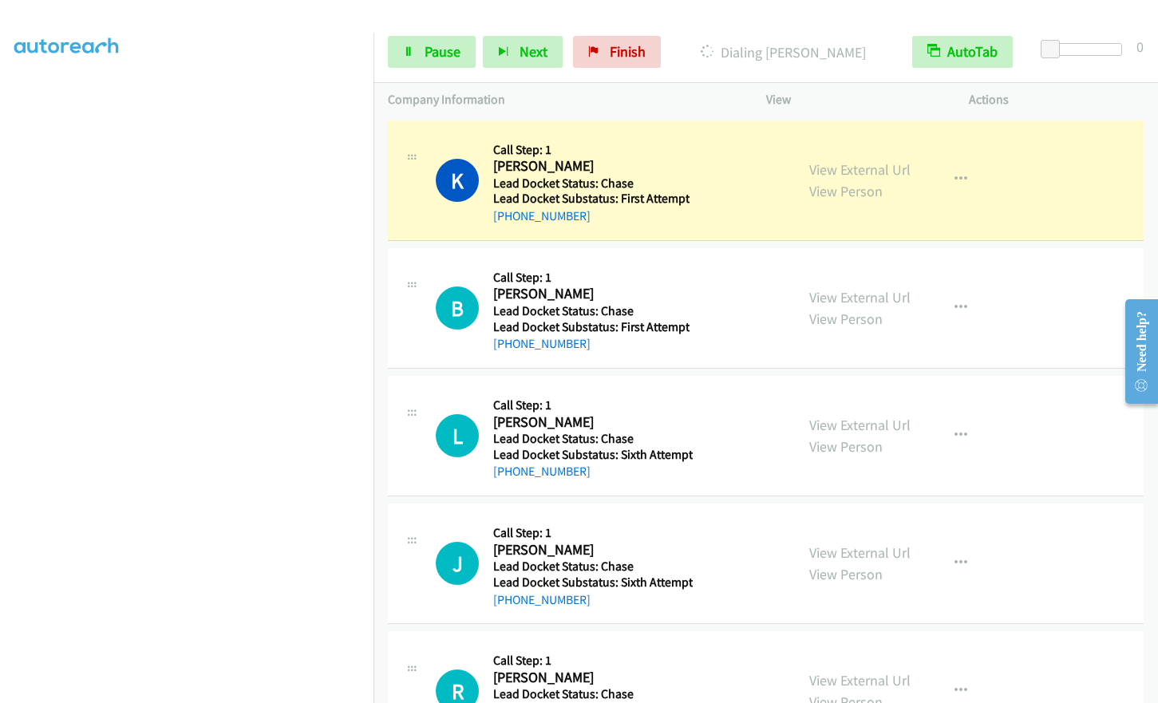
scroll to position [191, 0]
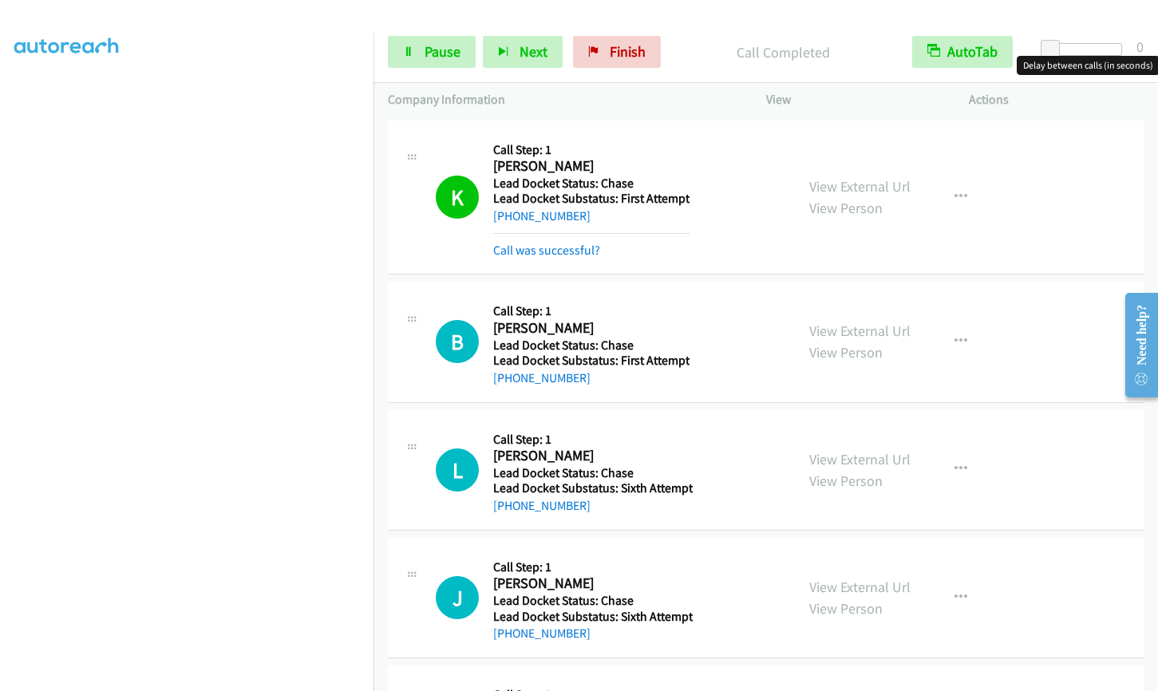
click at [1083, 49] on div at bounding box center [1084, 49] width 73 height 13
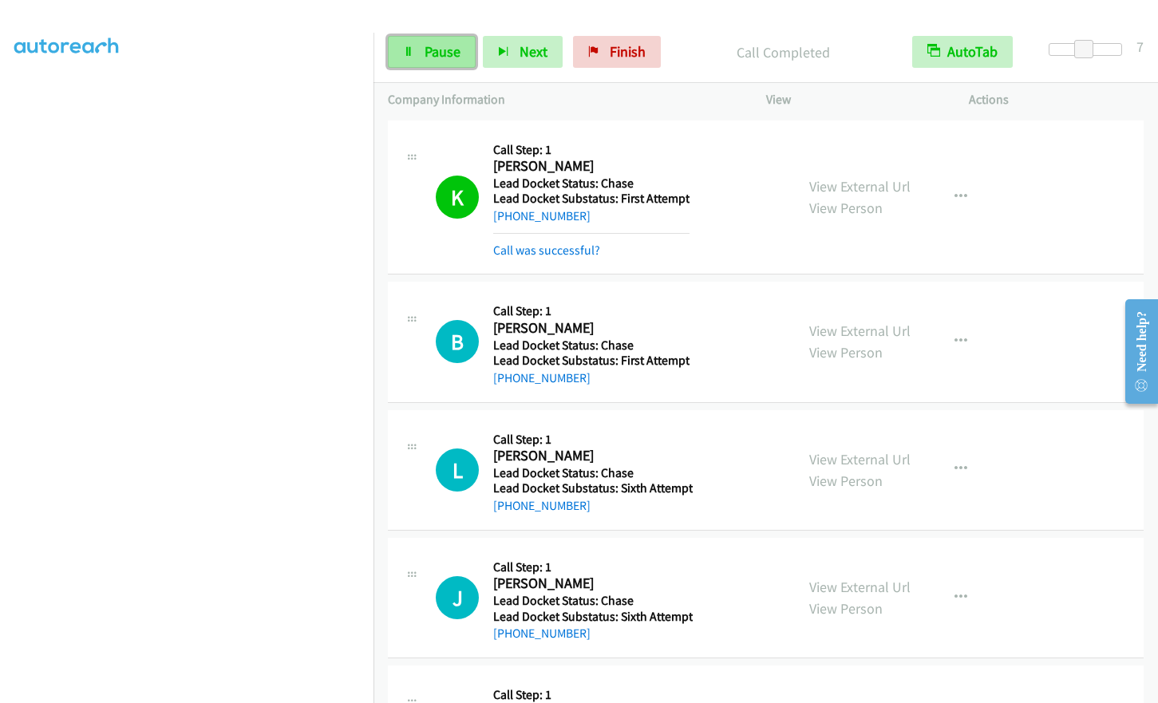
click at [422, 61] on link "Pause" at bounding box center [432, 52] width 88 height 32
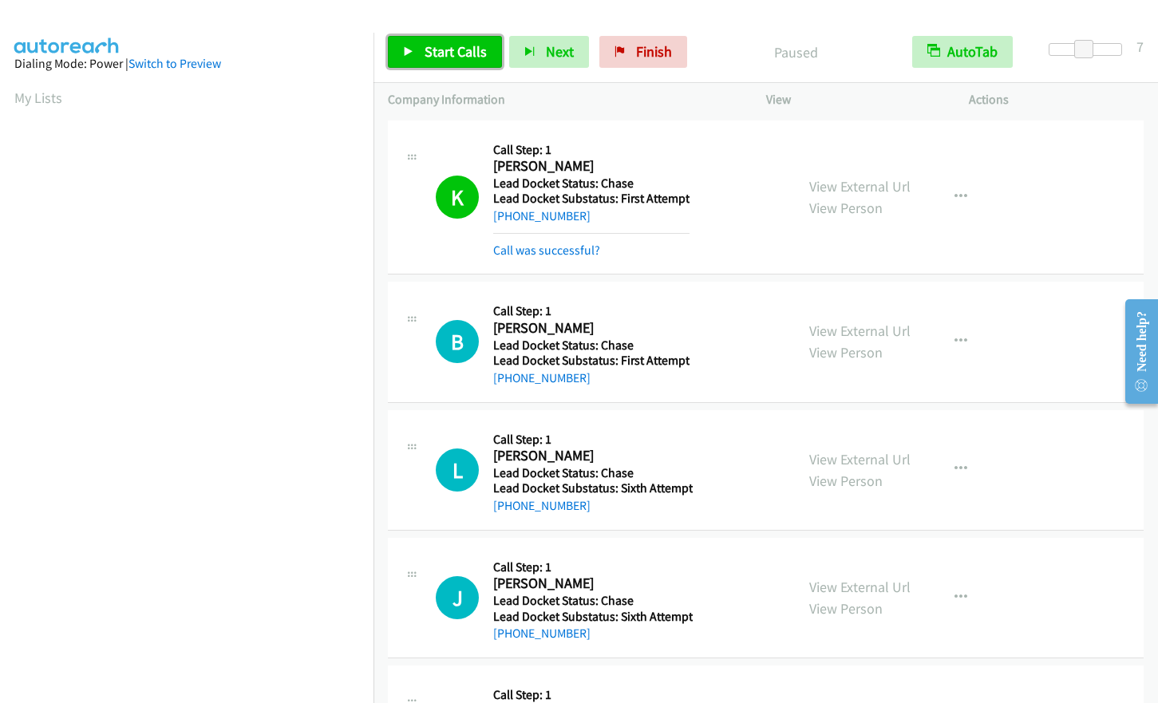
click at [462, 57] on span "Start Calls" at bounding box center [455, 51] width 62 height 18
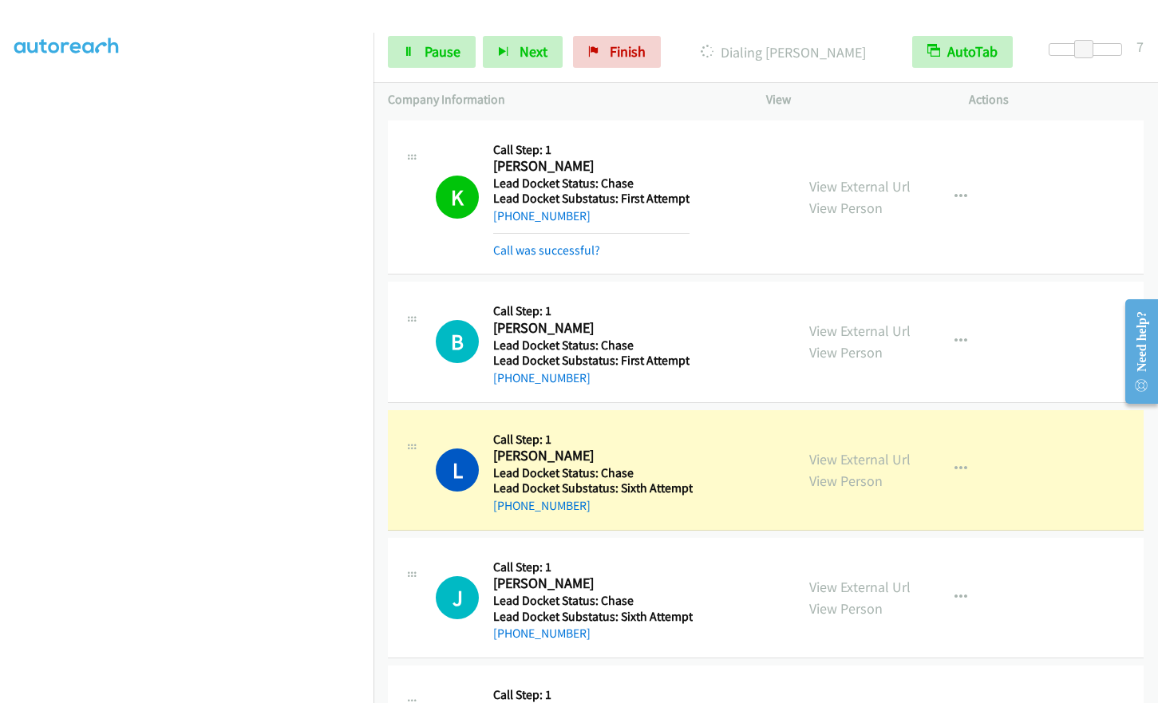
scroll to position [191, 0]
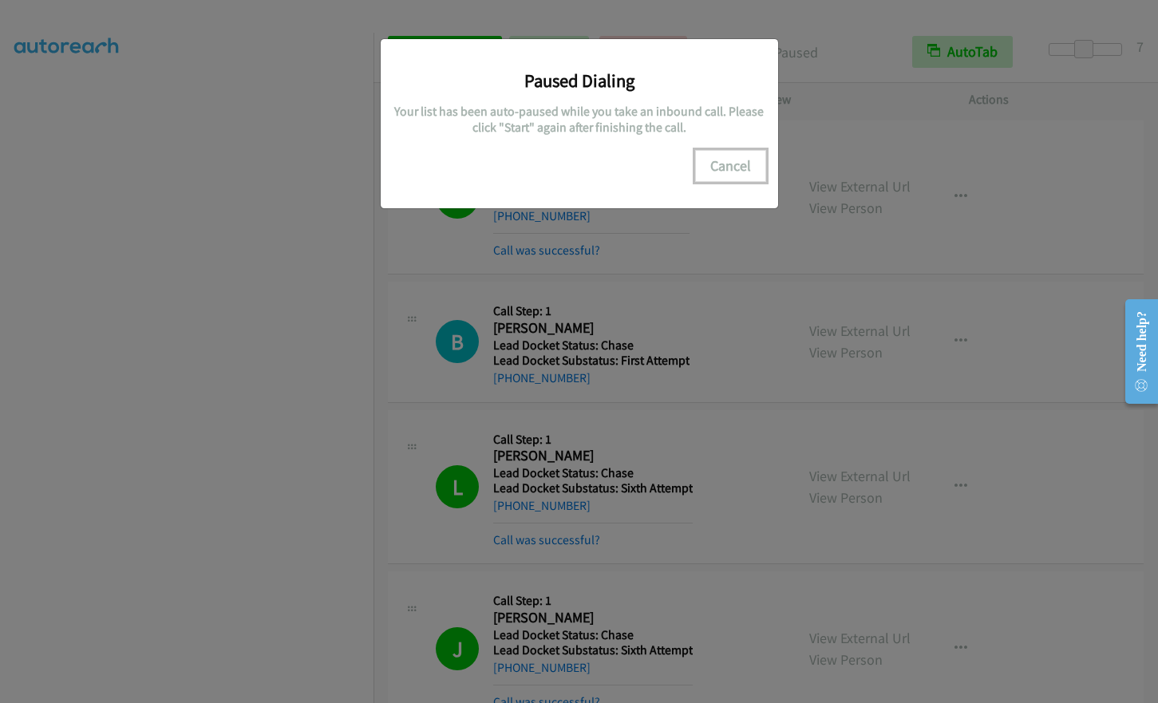
click at [742, 168] on button "Cancel" at bounding box center [730, 166] width 71 height 32
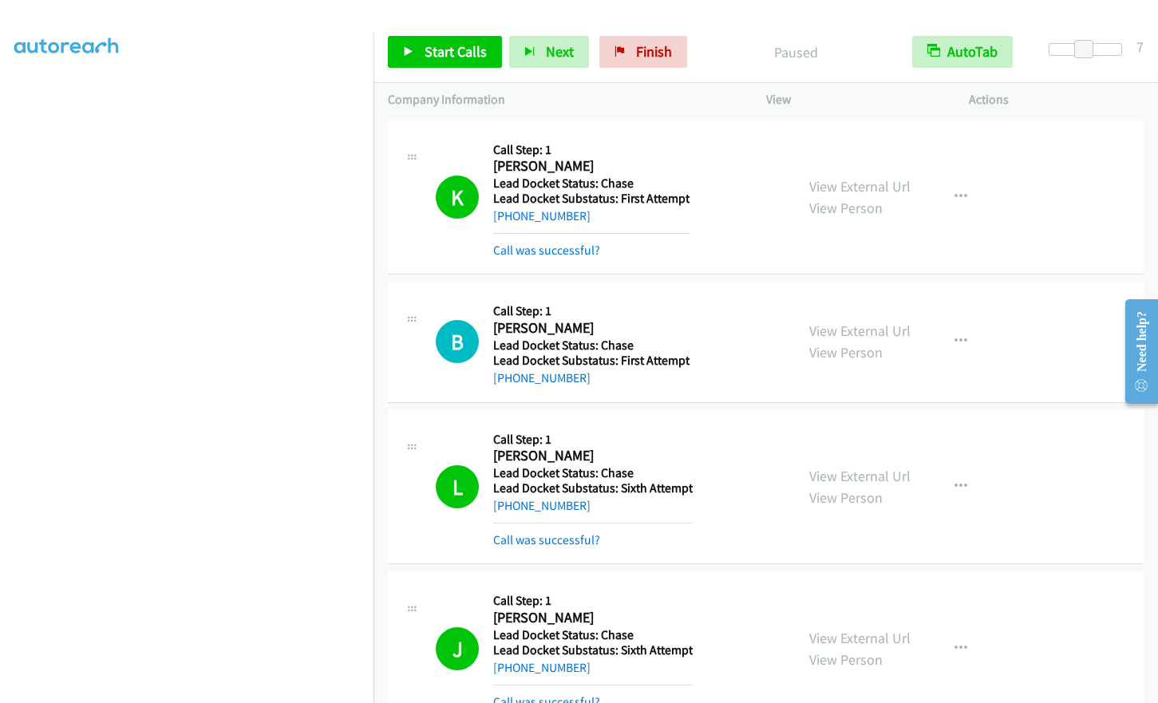
scroll to position [0, 0]
click at [423, 61] on link "Start Calls" at bounding box center [445, 52] width 114 height 32
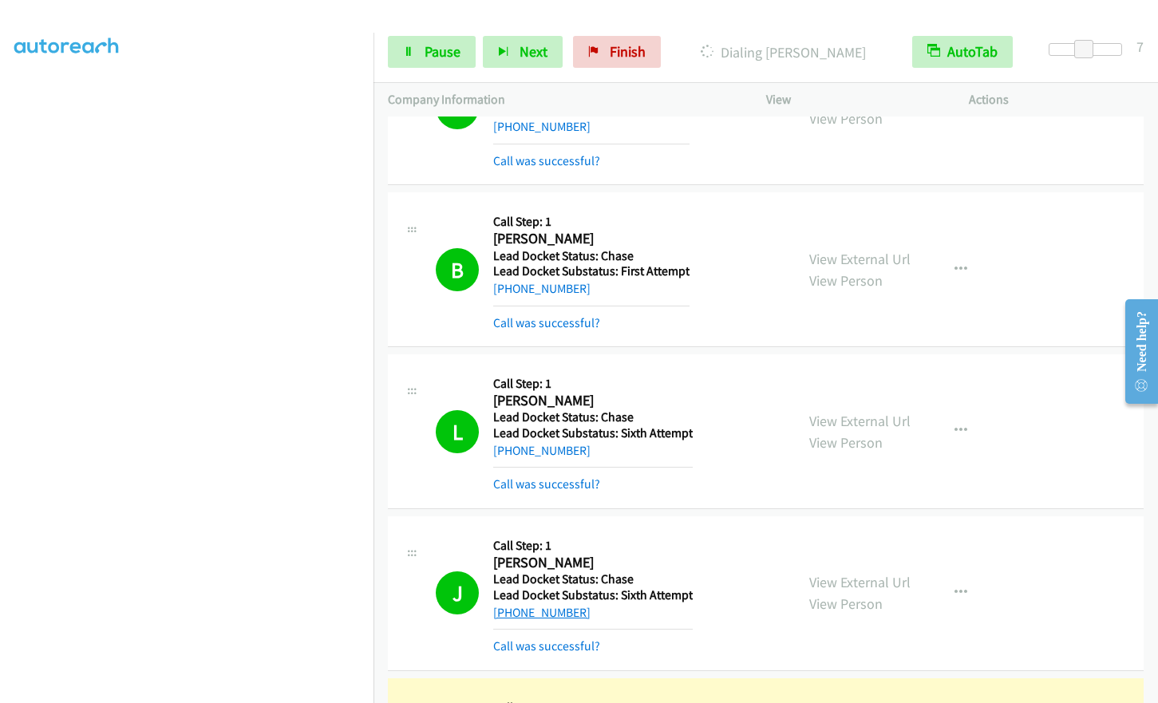
scroll to position [208, 0]
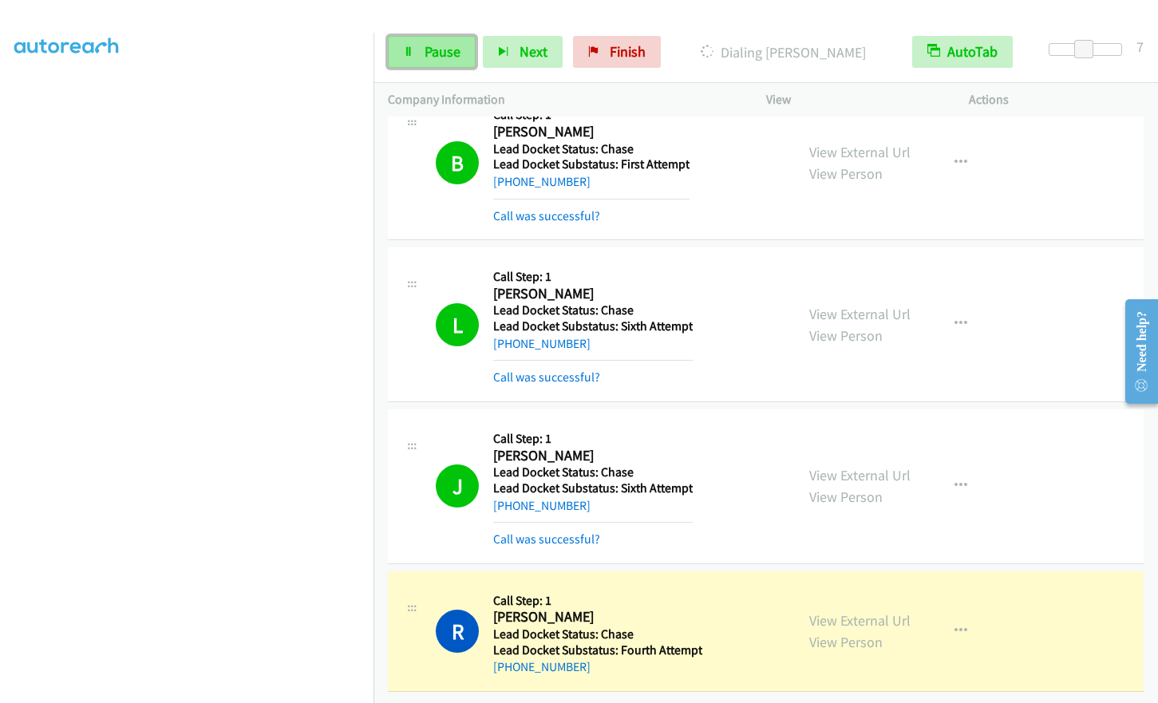
click at [412, 60] on link "Pause" at bounding box center [432, 52] width 88 height 32
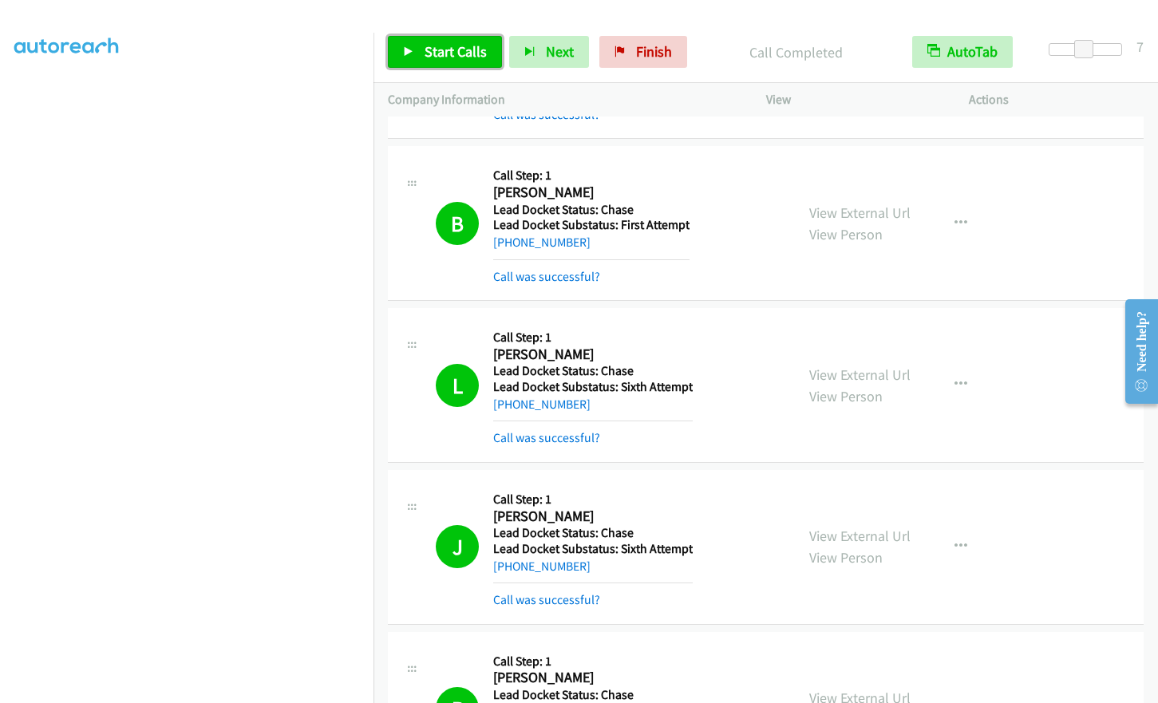
click at [429, 45] on span "Start Calls" at bounding box center [455, 51] width 62 height 18
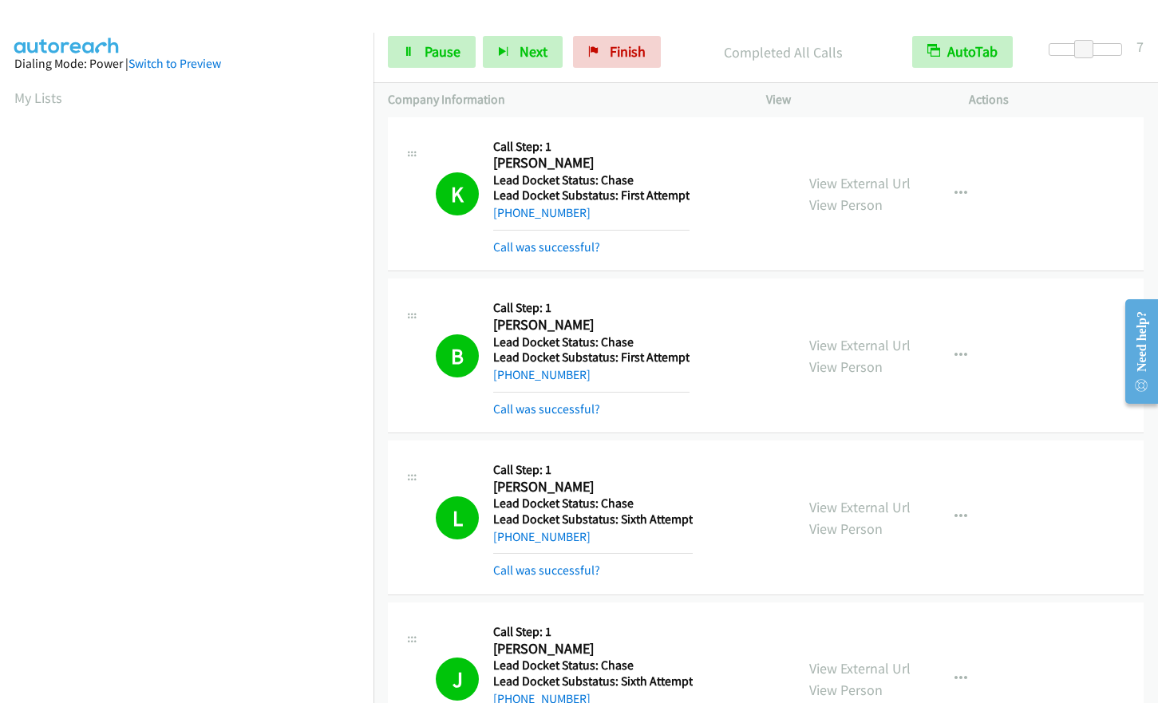
scroll to position [0, 0]
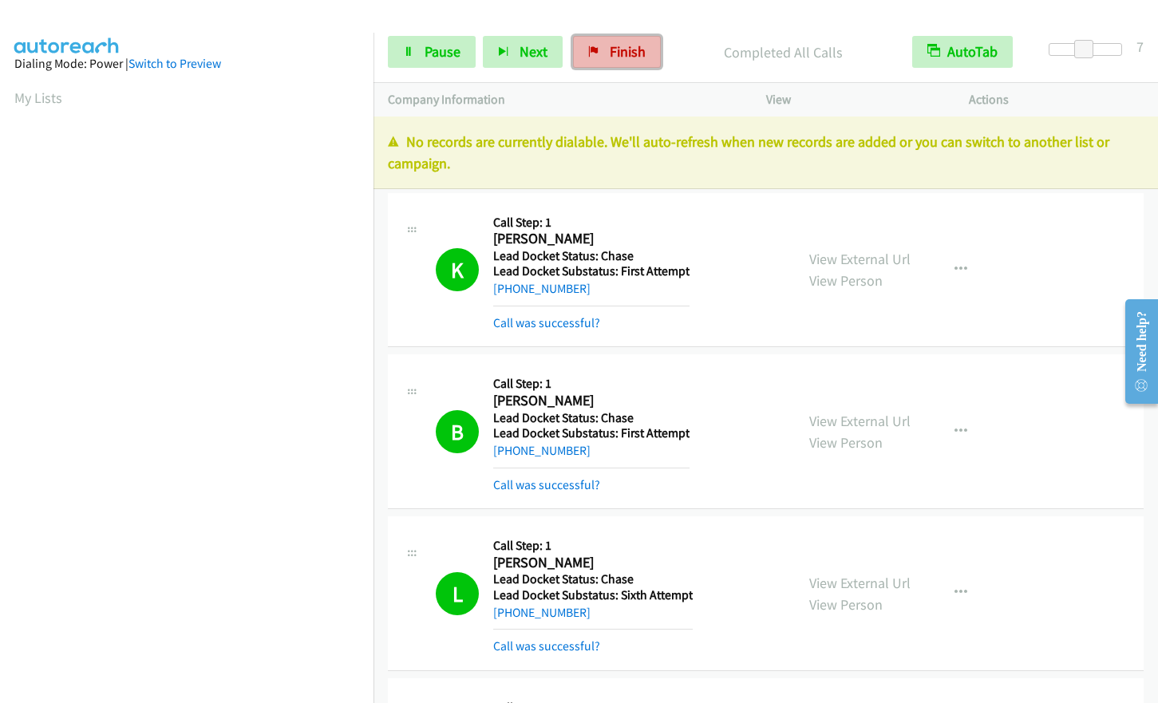
click at [612, 48] on span "Finish" at bounding box center [627, 51] width 36 height 18
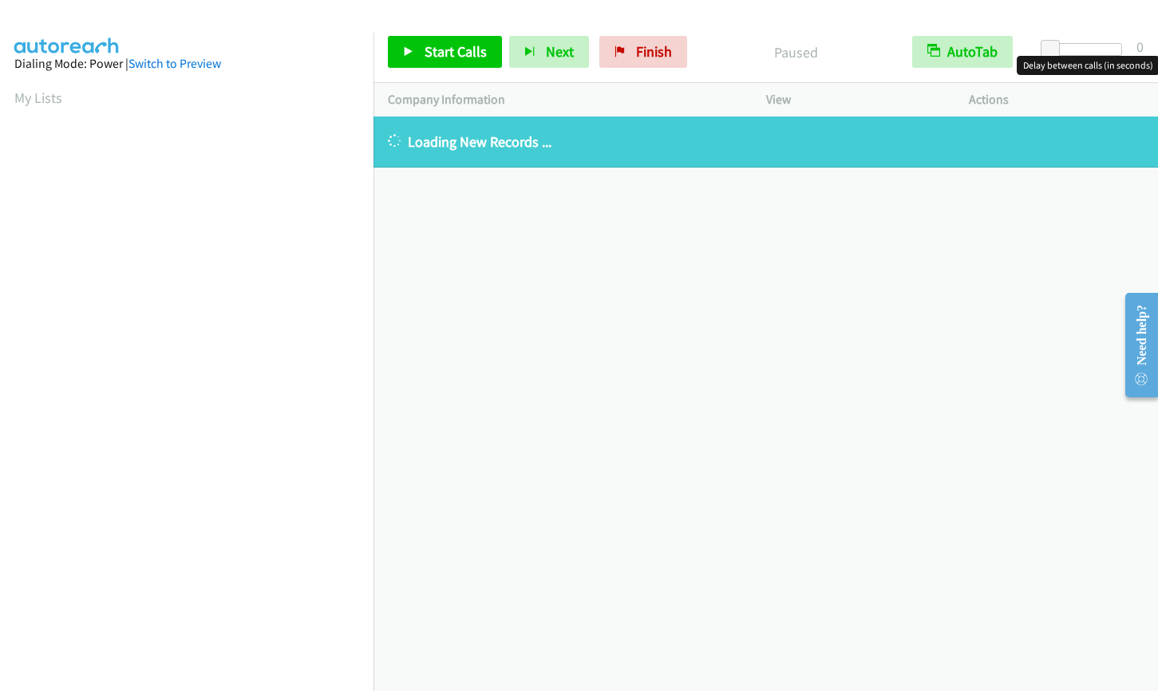
click at [1095, 51] on div at bounding box center [1084, 49] width 73 height 13
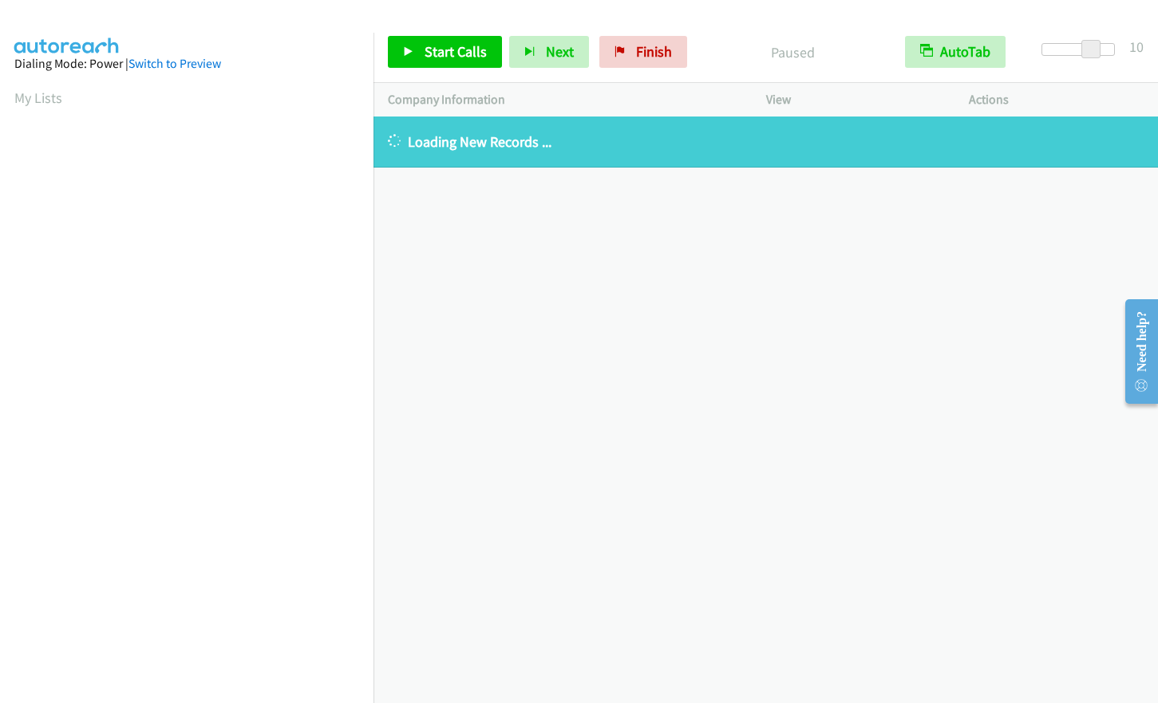
click at [1082, 51] on span at bounding box center [1090, 49] width 19 height 19
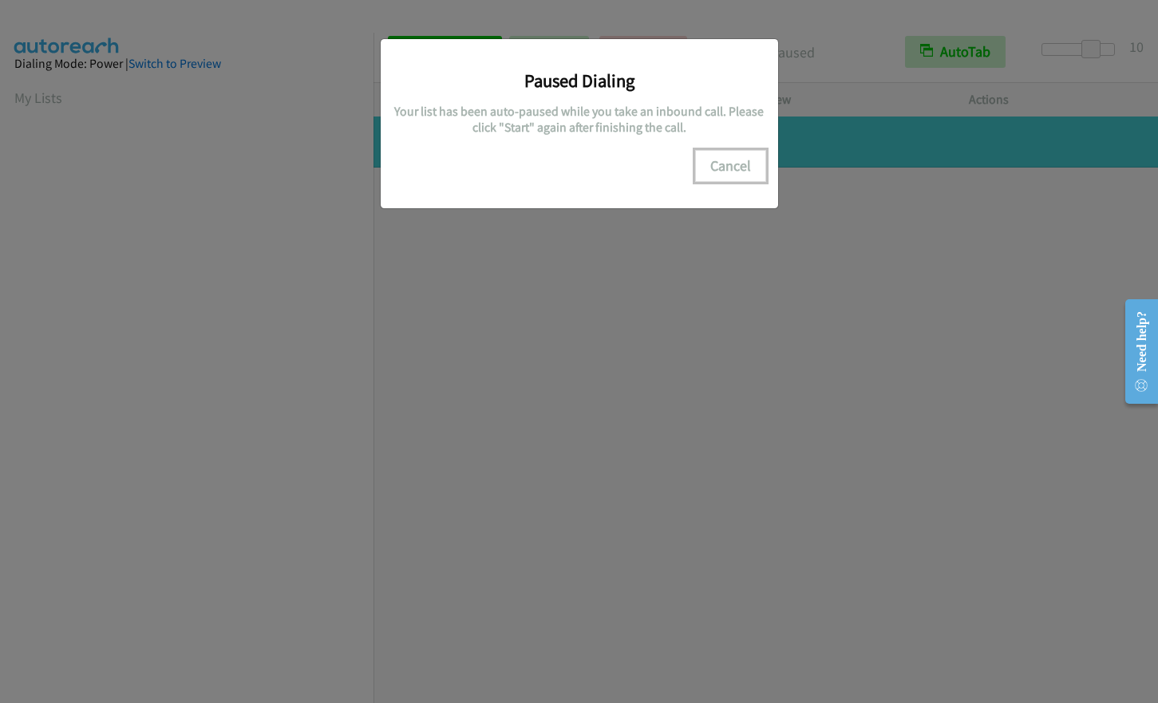
click at [740, 164] on button "Cancel" at bounding box center [730, 166] width 71 height 32
click at [721, 176] on button "Cancel" at bounding box center [730, 166] width 71 height 32
click at [726, 166] on button "Cancel" at bounding box center [730, 166] width 71 height 32
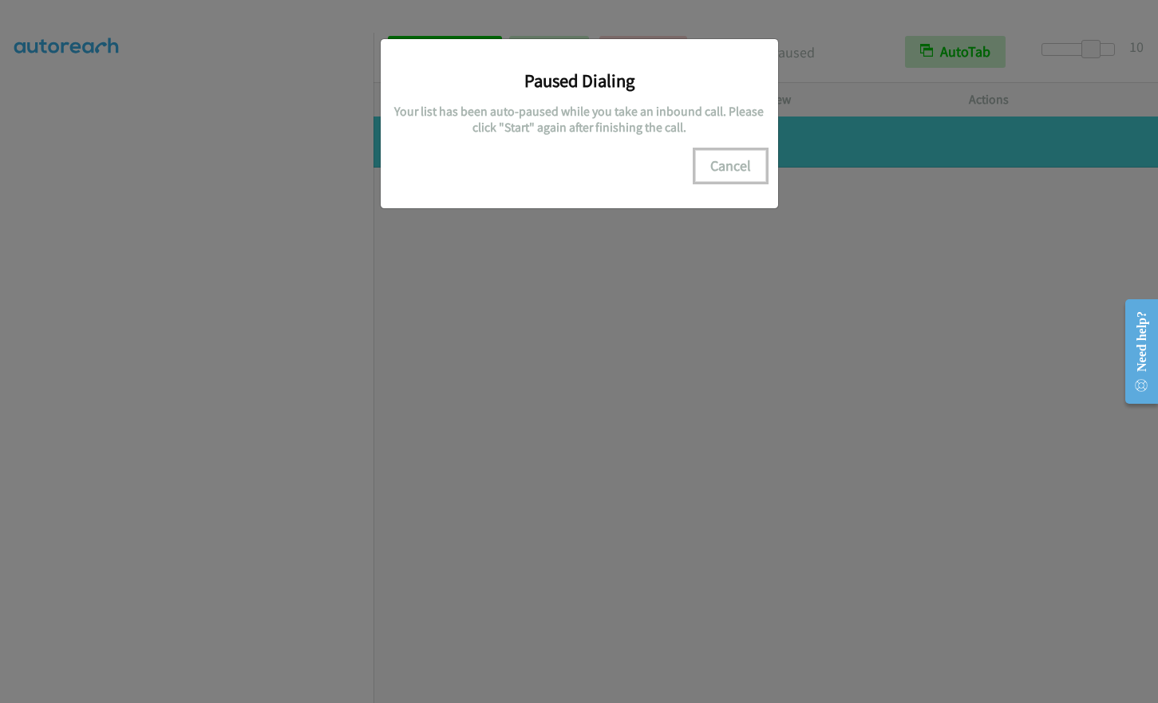
click at [741, 164] on button "Cancel" at bounding box center [730, 166] width 71 height 32
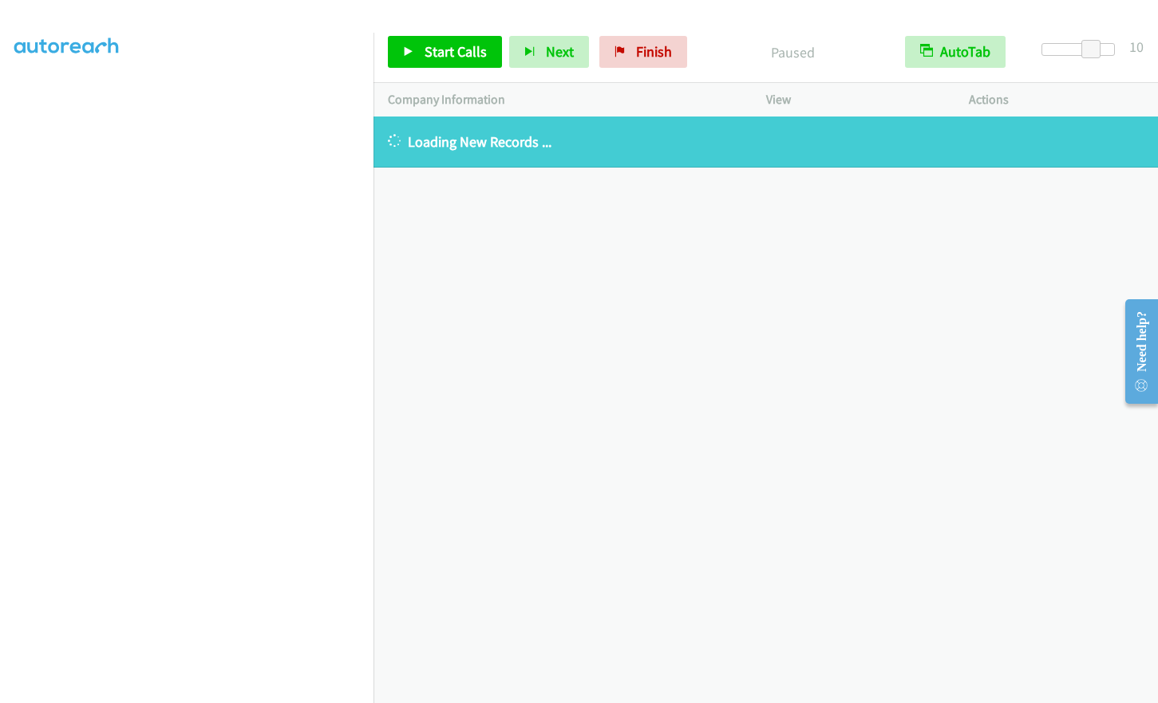
scroll to position [0, 0]
